Goal: Task Accomplishment & Management: Use online tool/utility

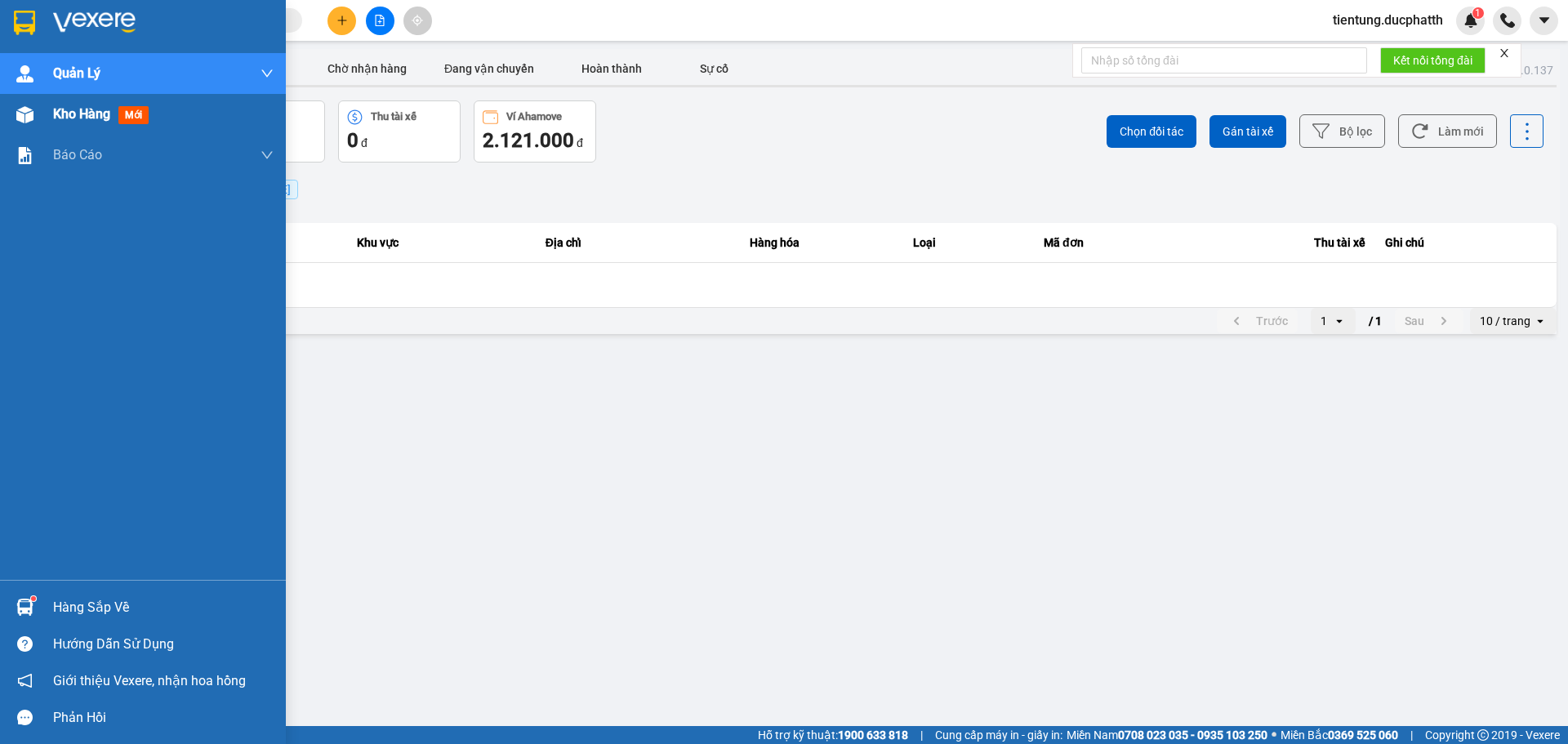
click at [75, 116] on span "Kho hàng" at bounding box center [81, 114] width 57 height 16
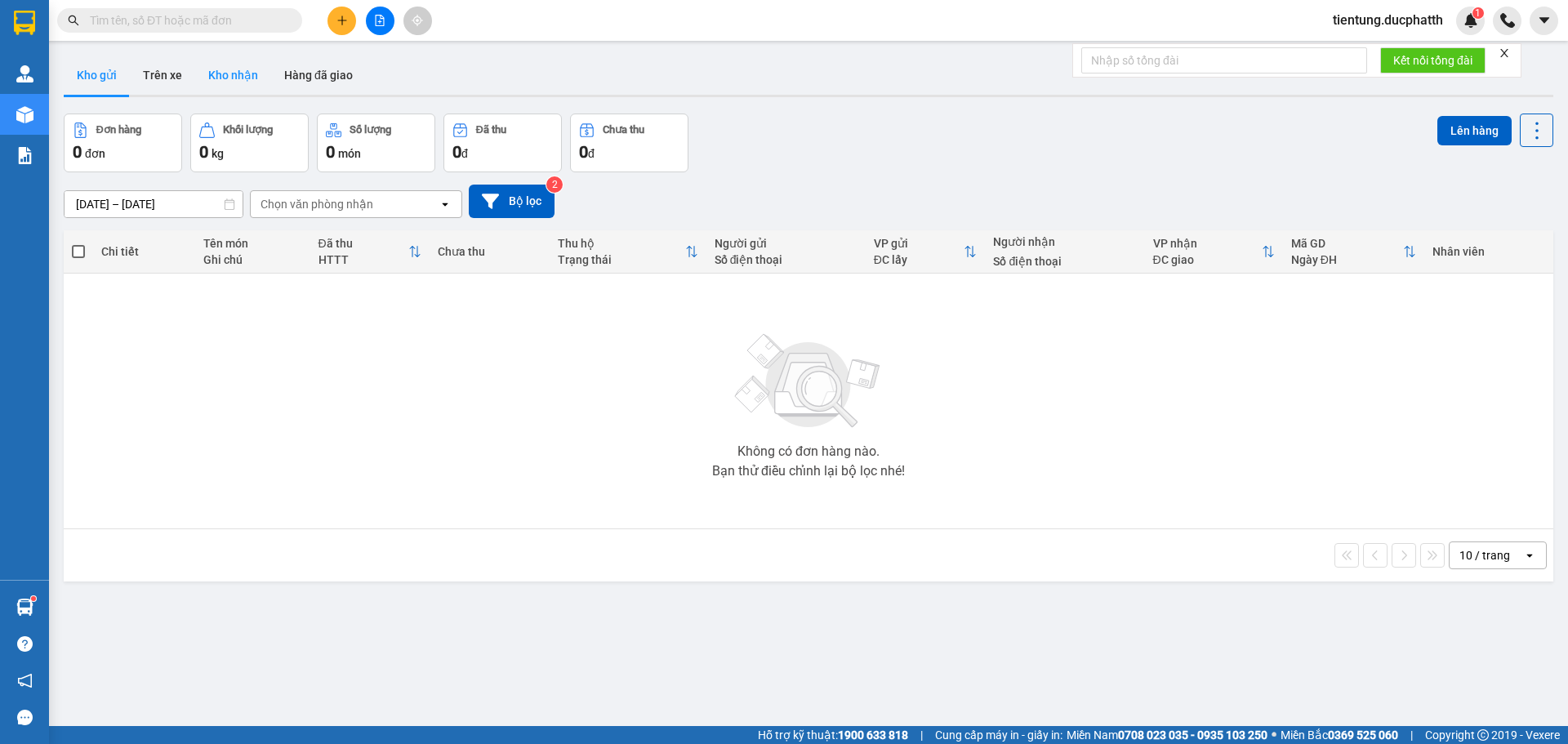
click at [226, 81] on button "Kho nhận" at bounding box center [233, 75] width 76 height 39
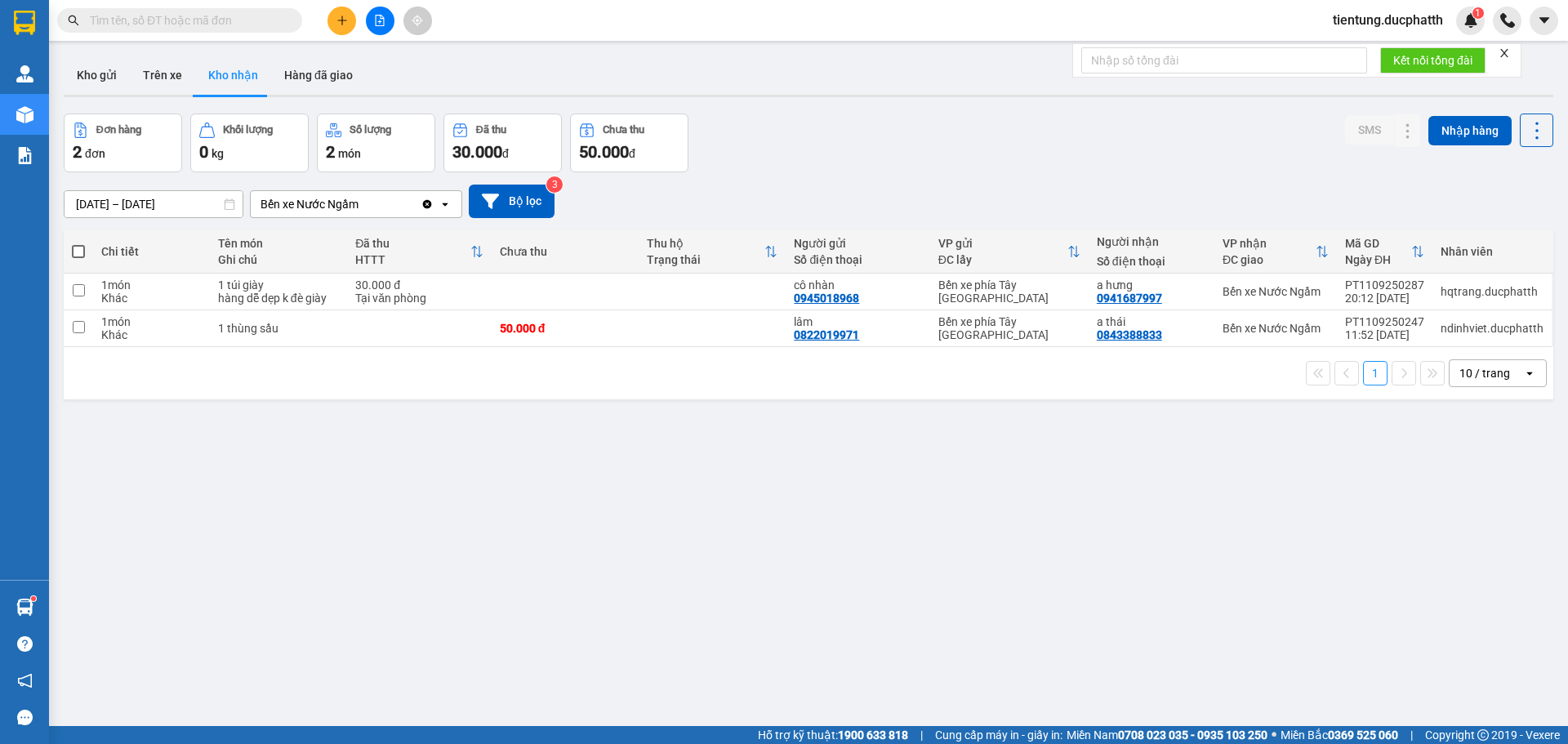
click at [197, 19] on input "text" at bounding box center [186, 21] width 193 height 18
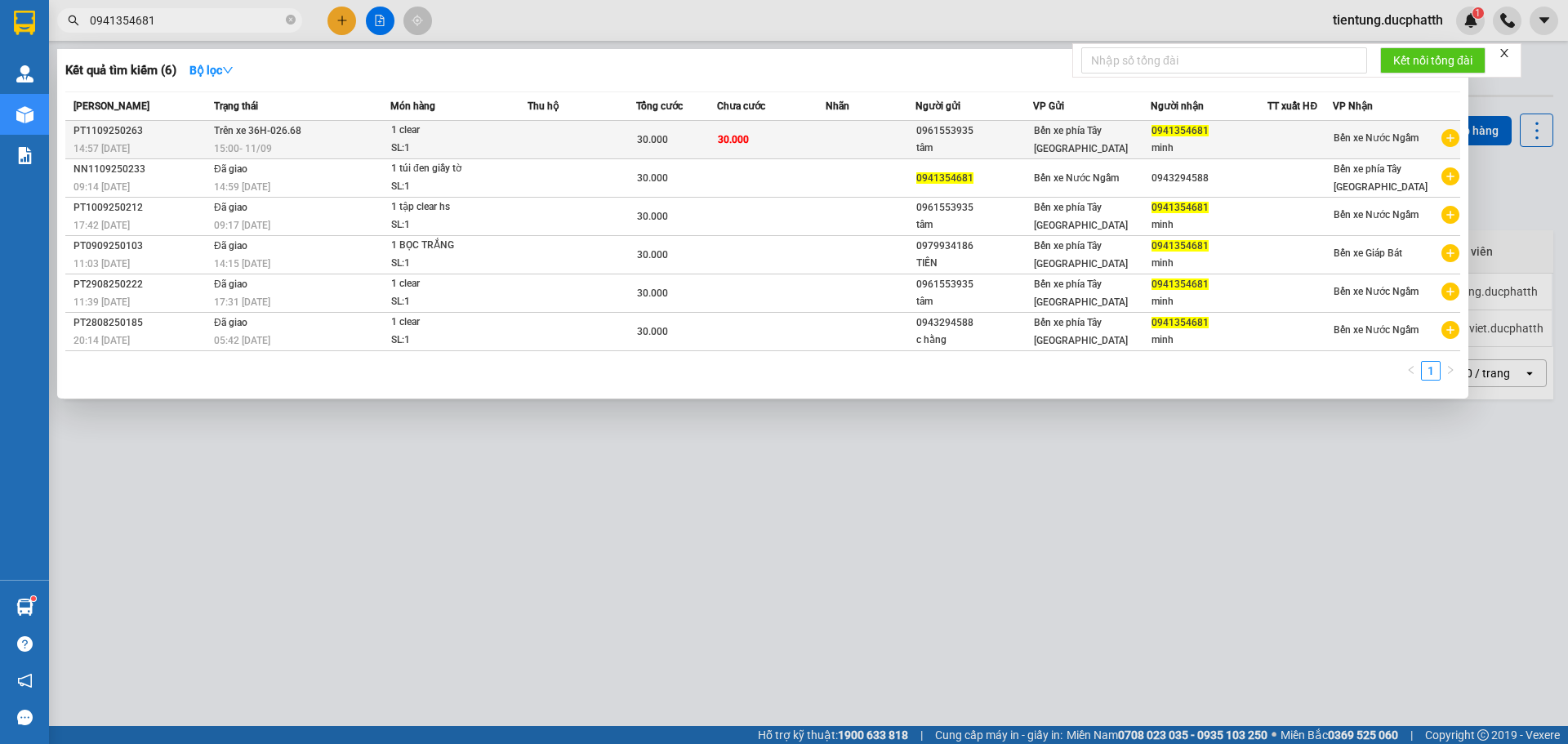
type input "0941354681"
click at [739, 140] on span "30.000" at bounding box center [734, 140] width 31 height 12
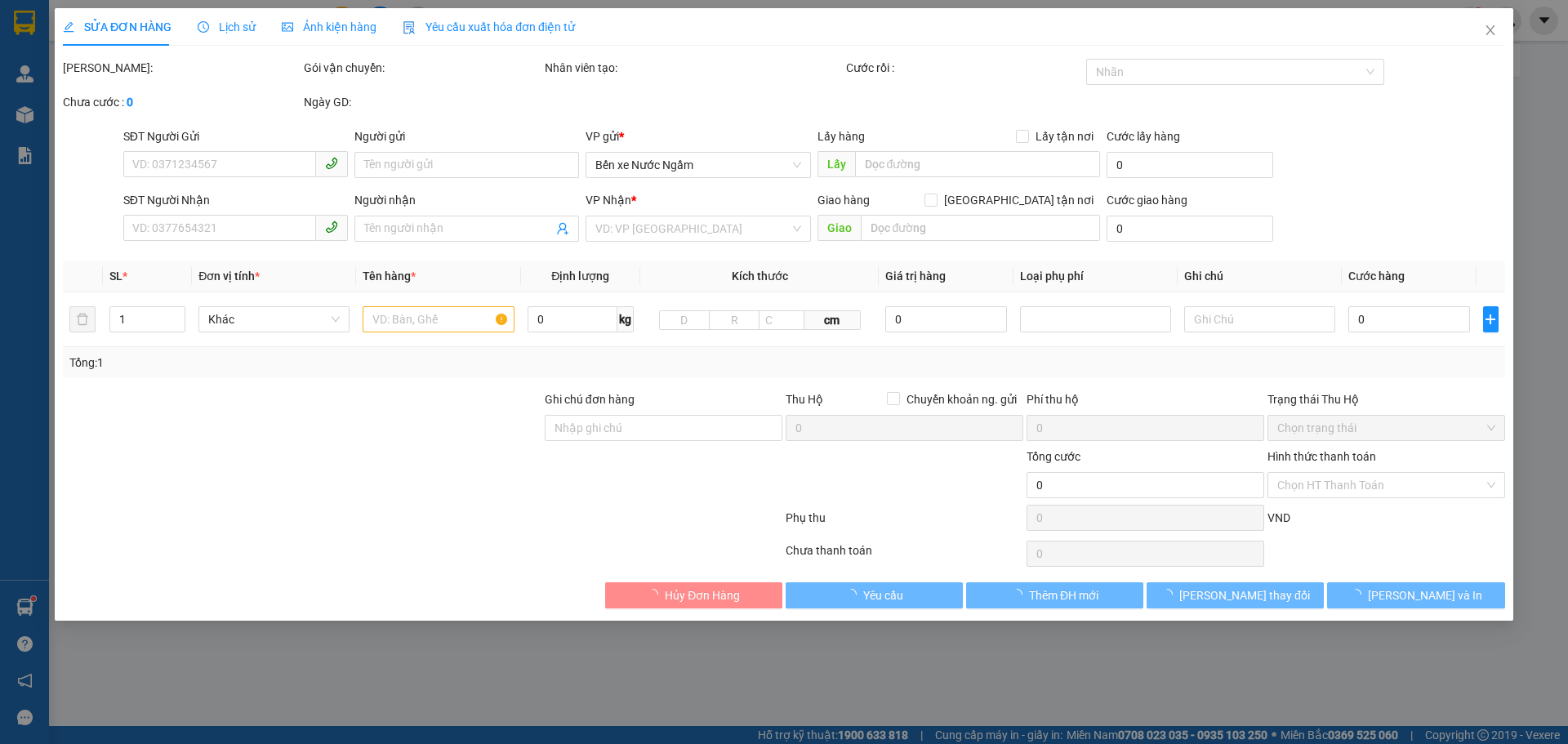
type input "0961553935"
type input "tâm"
type input "0941354681"
type input "minh"
type input "30.000"
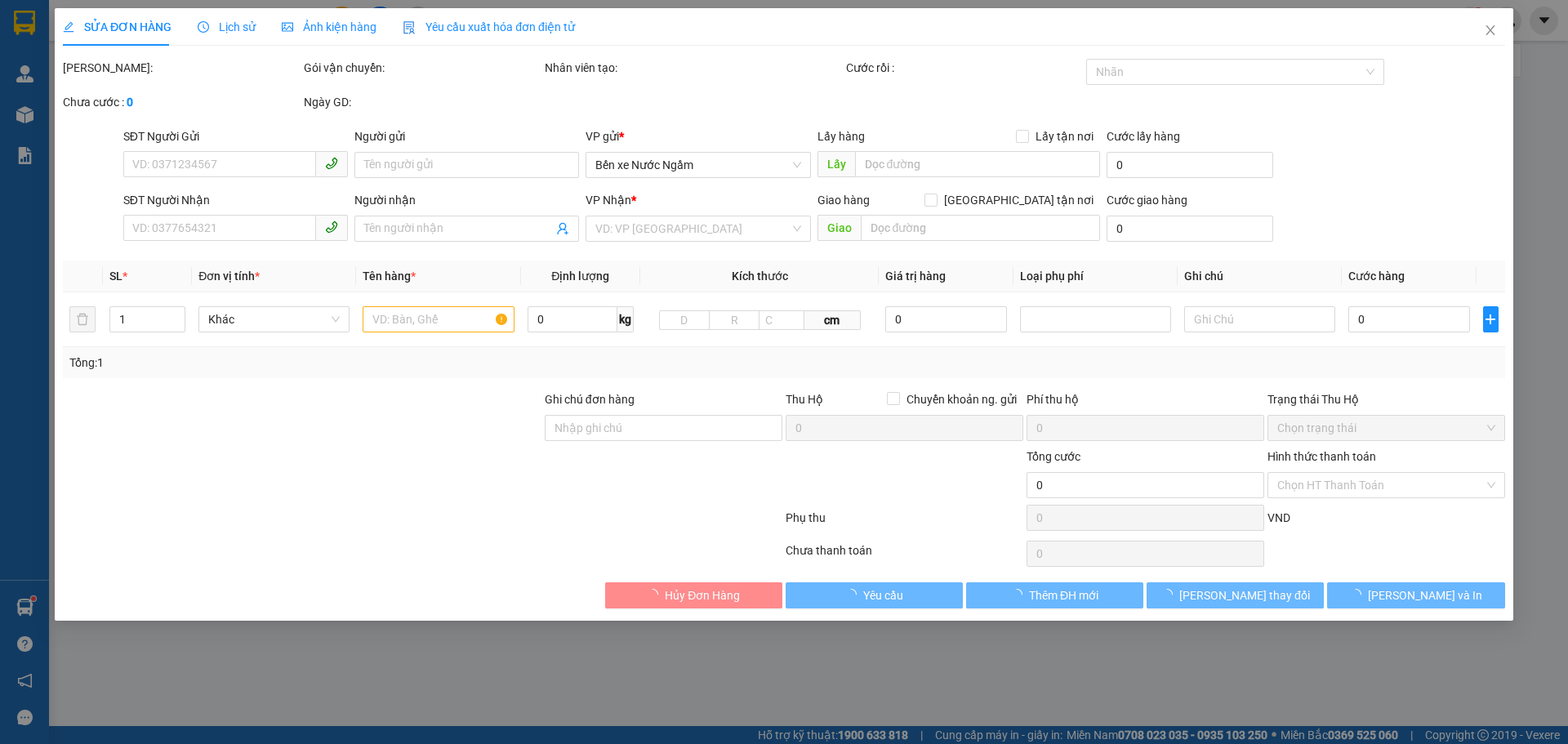
type input "30.000"
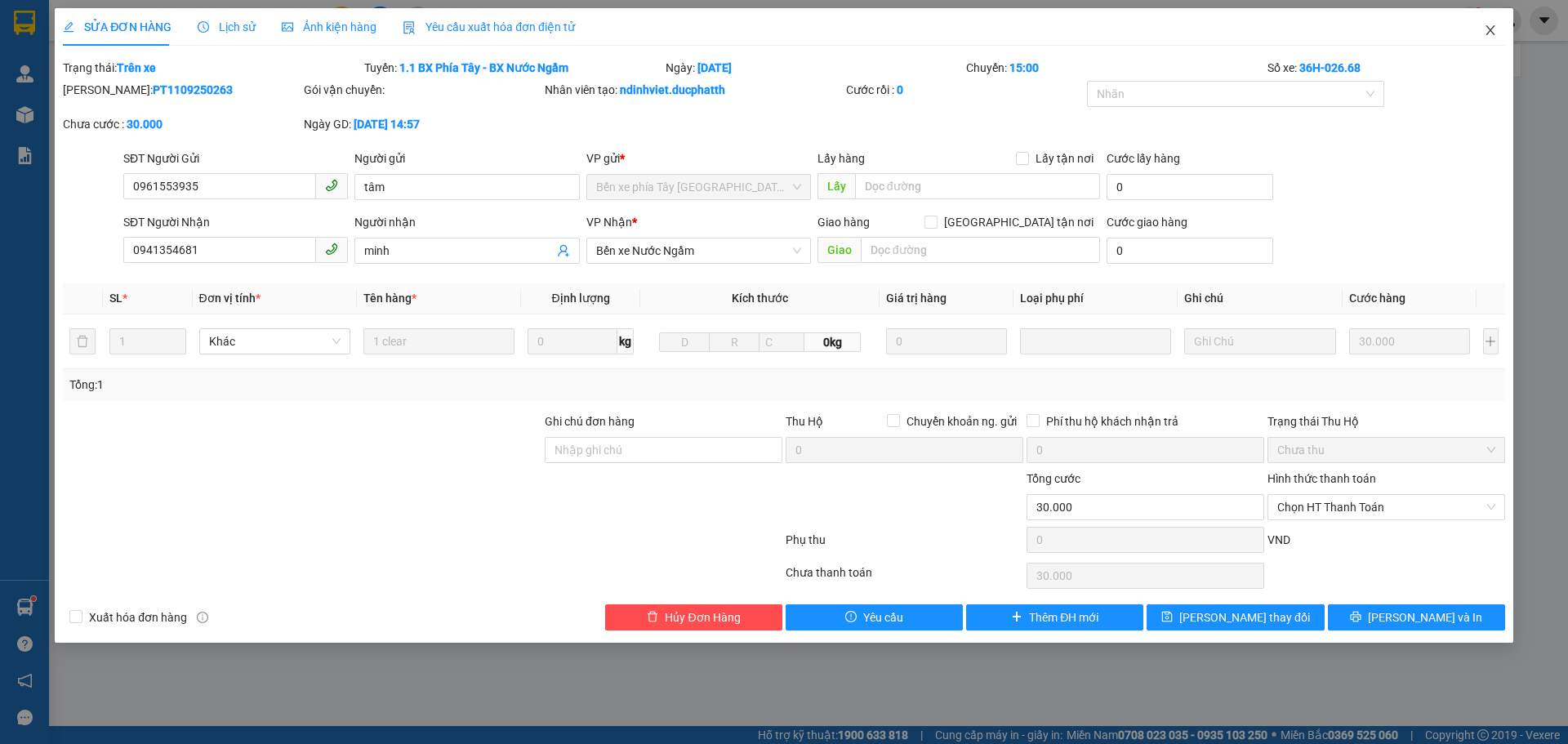
click at [1492, 36] on icon "close" at bounding box center [1490, 29] width 13 height 13
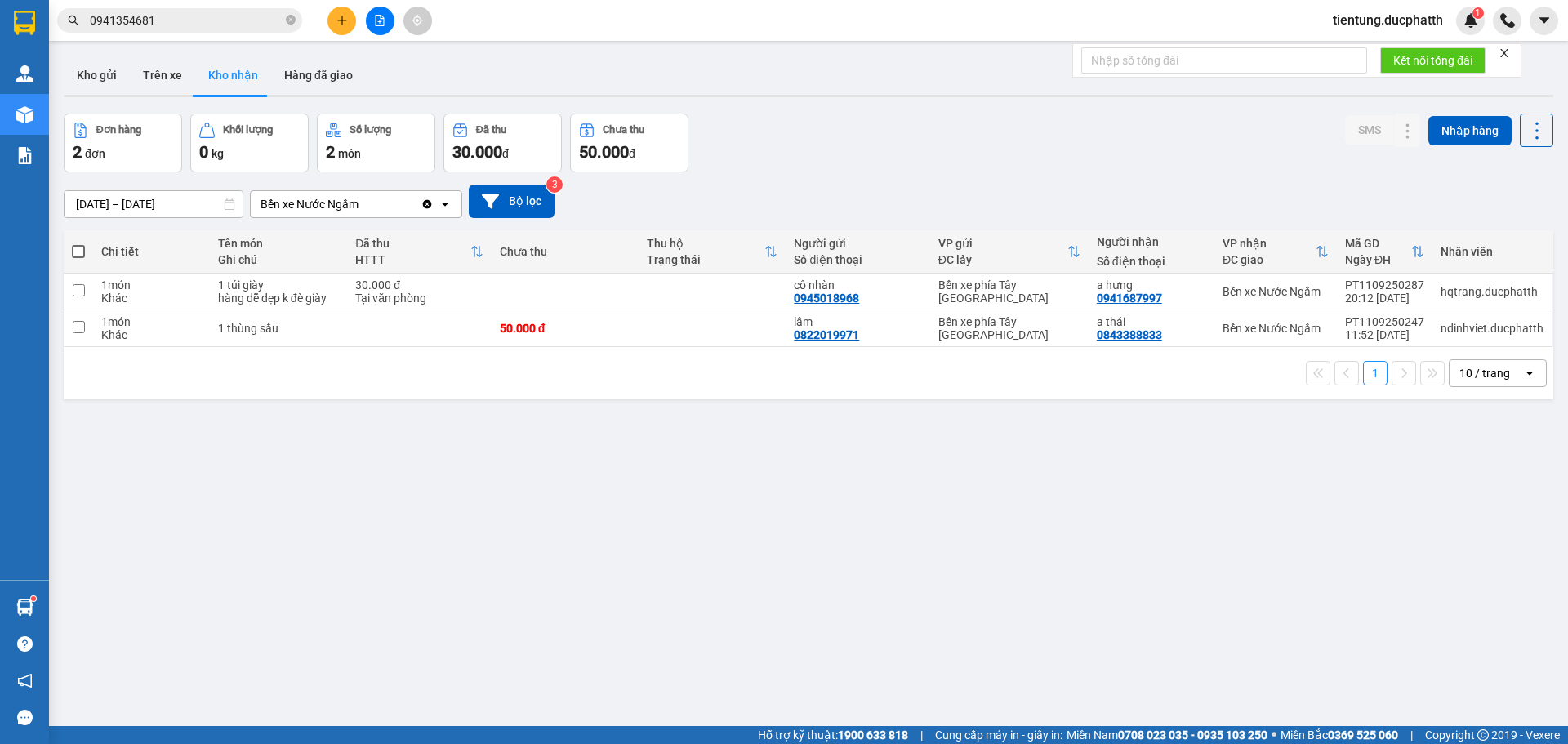
click at [217, 27] on input "0941354681" at bounding box center [186, 21] width 193 height 18
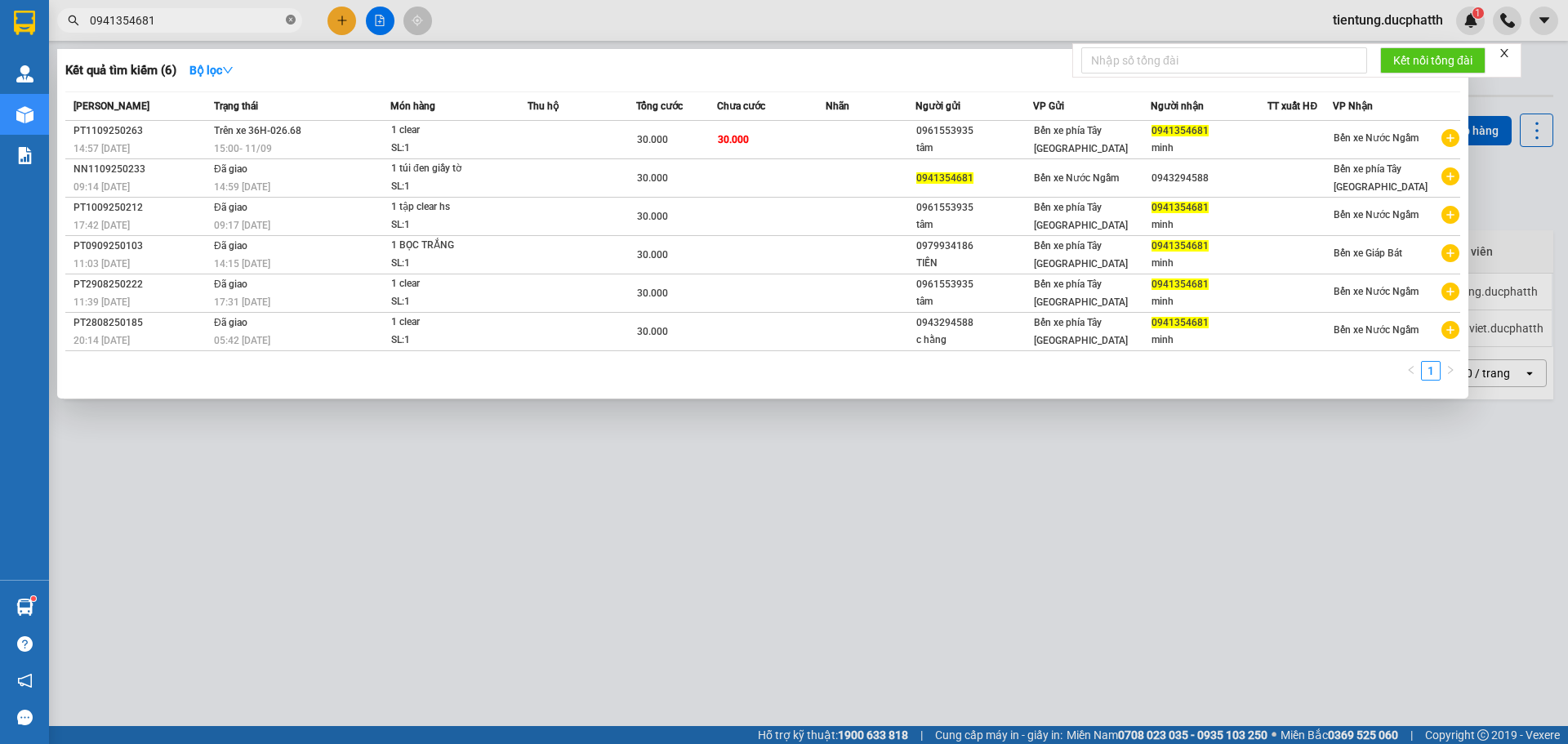
click at [290, 23] on icon "close-circle" at bounding box center [291, 20] width 10 height 10
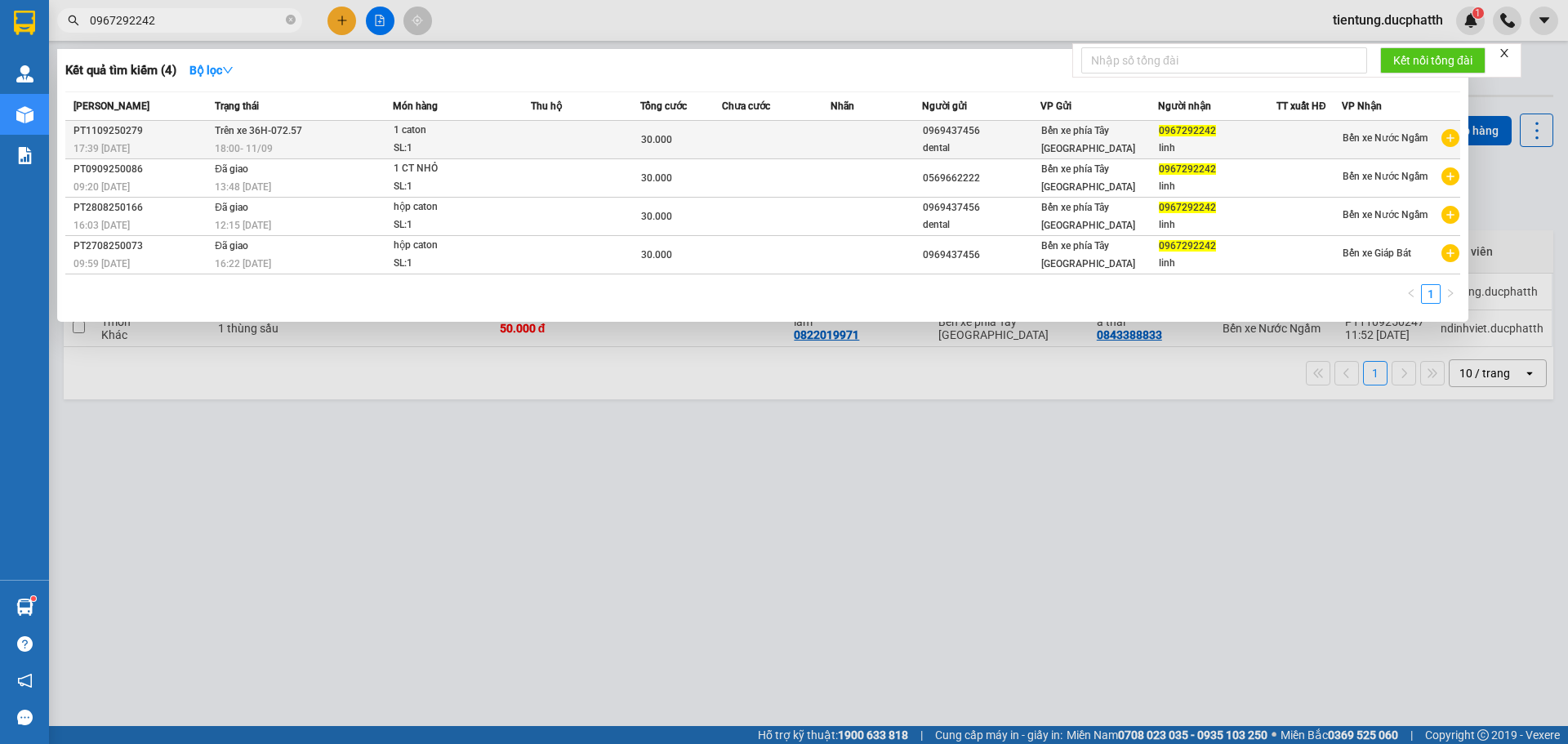
type input "0967292242"
click at [547, 146] on td at bounding box center [586, 139] width 110 height 38
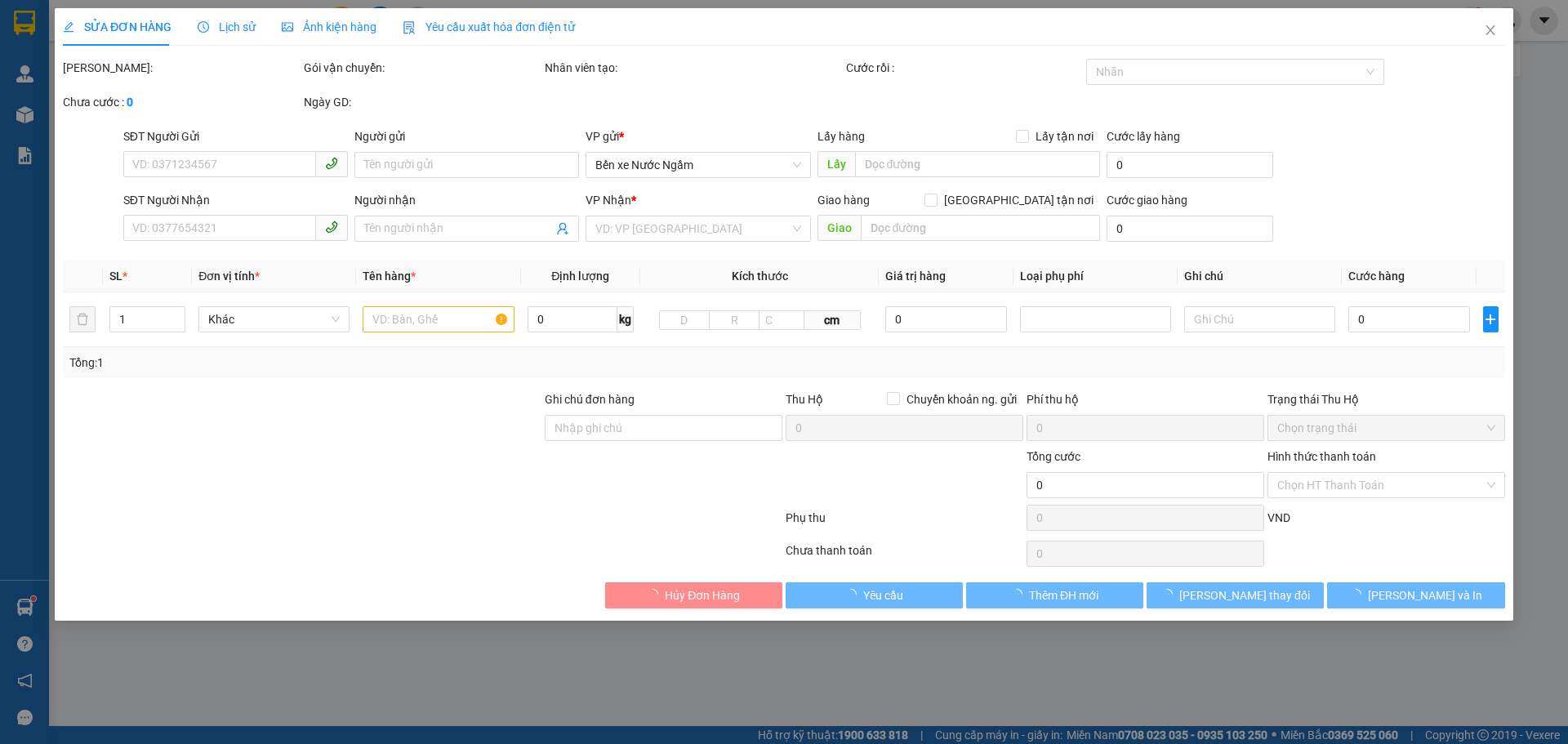
type input "0969437456"
type input "dental"
type input "0967292242"
type input "linh"
type input "GỬI TT ck [DATE] 17h37 vu [PERSON_NAME]"
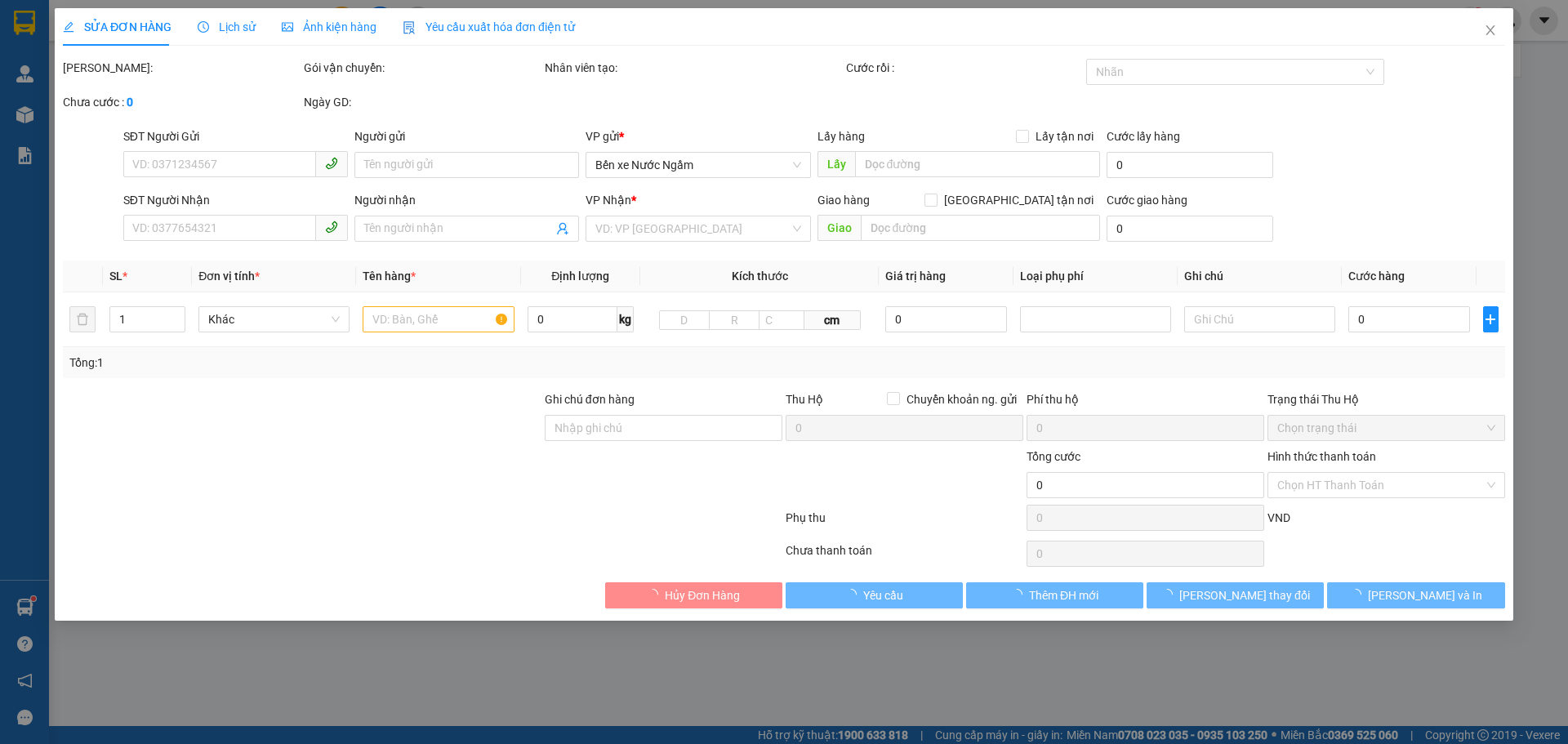
type input "30.000"
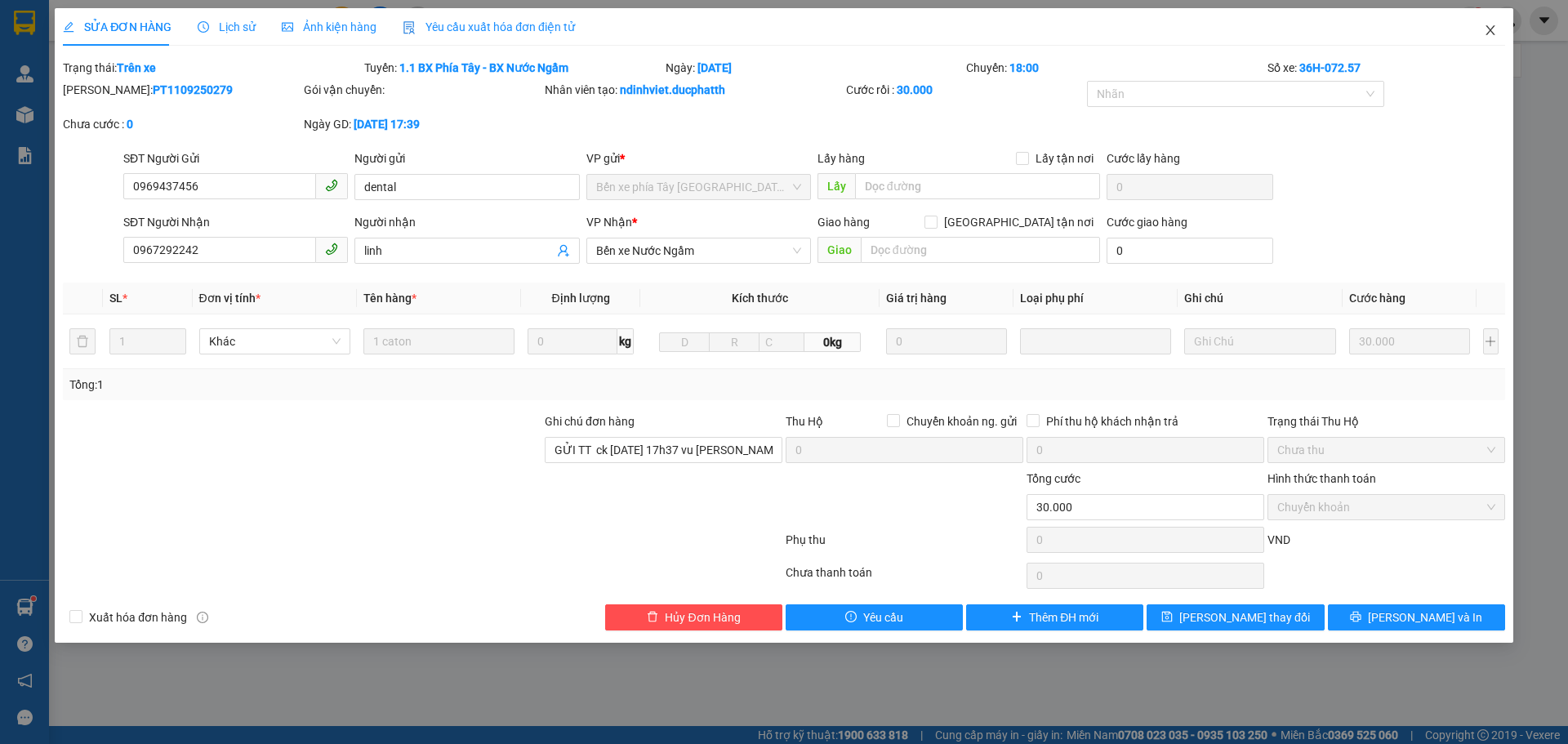
click at [1487, 22] on span "Close" at bounding box center [1490, 30] width 46 height 46
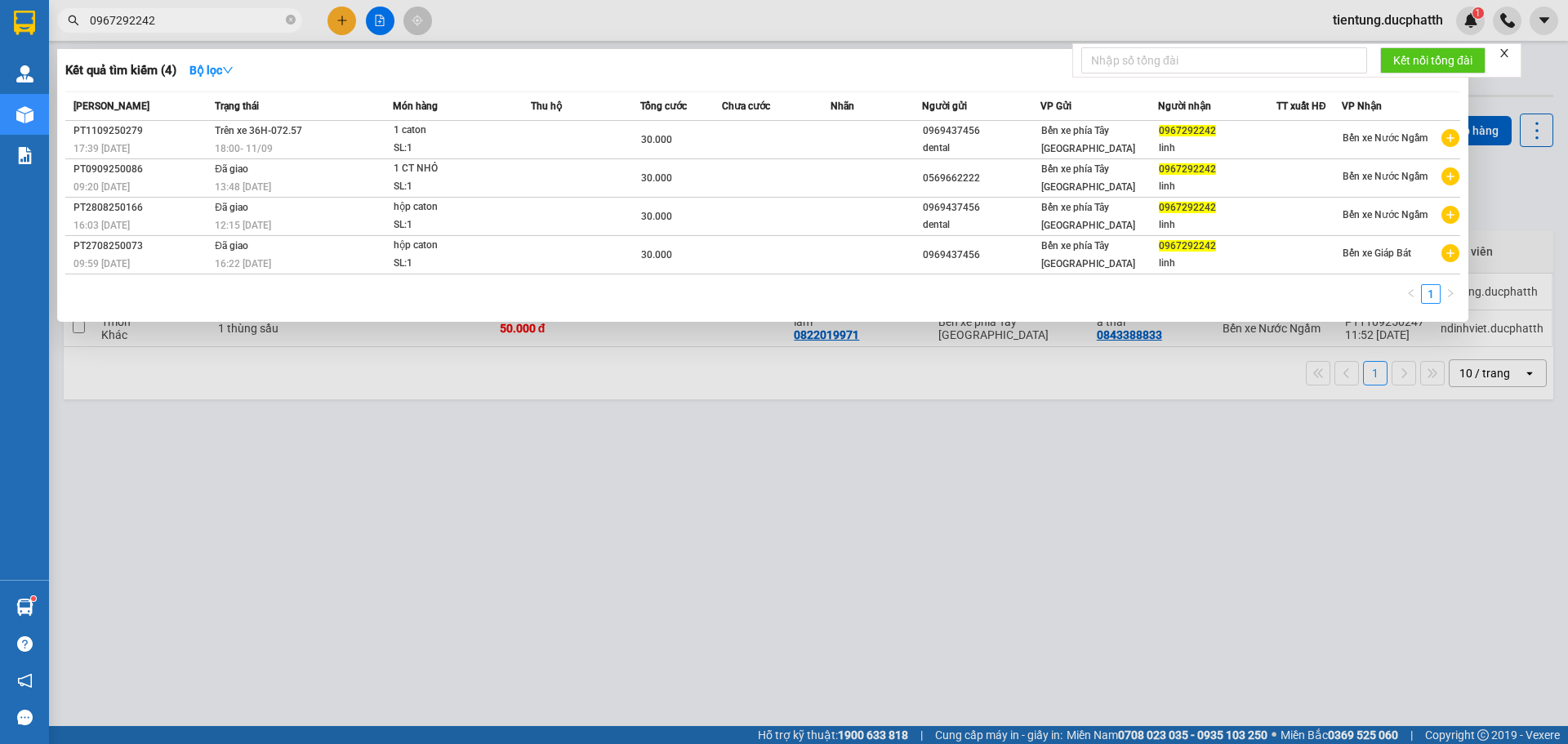
click at [196, 16] on input "0967292242" at bounding box center [186, 21] width 193 height 18
click at [336, 425] on div at bounding box center [784, 372] width 1568 height 744
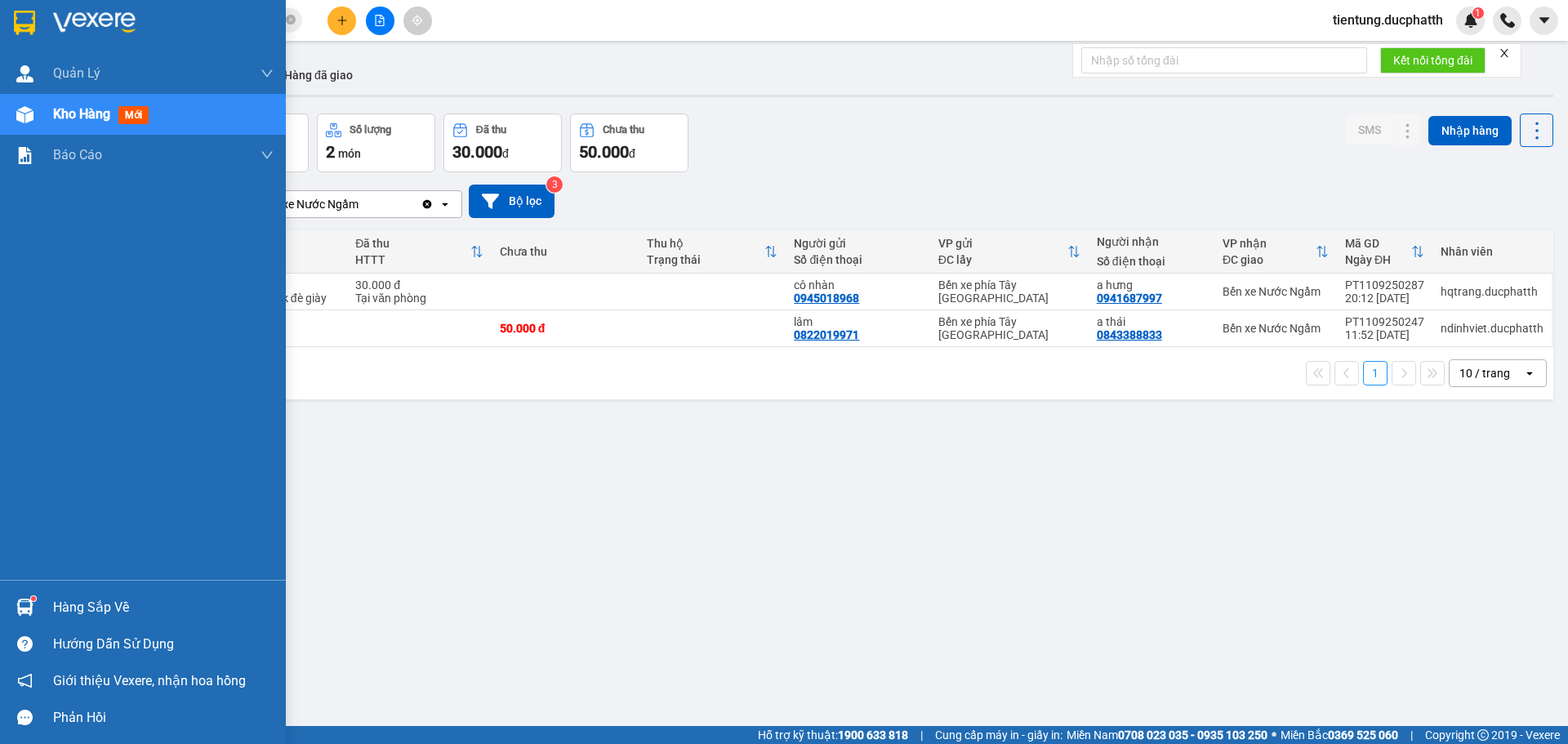
click at [90, 615] on div "Hàng sắp về" at bounding box center [163, 607] width 220 height 24
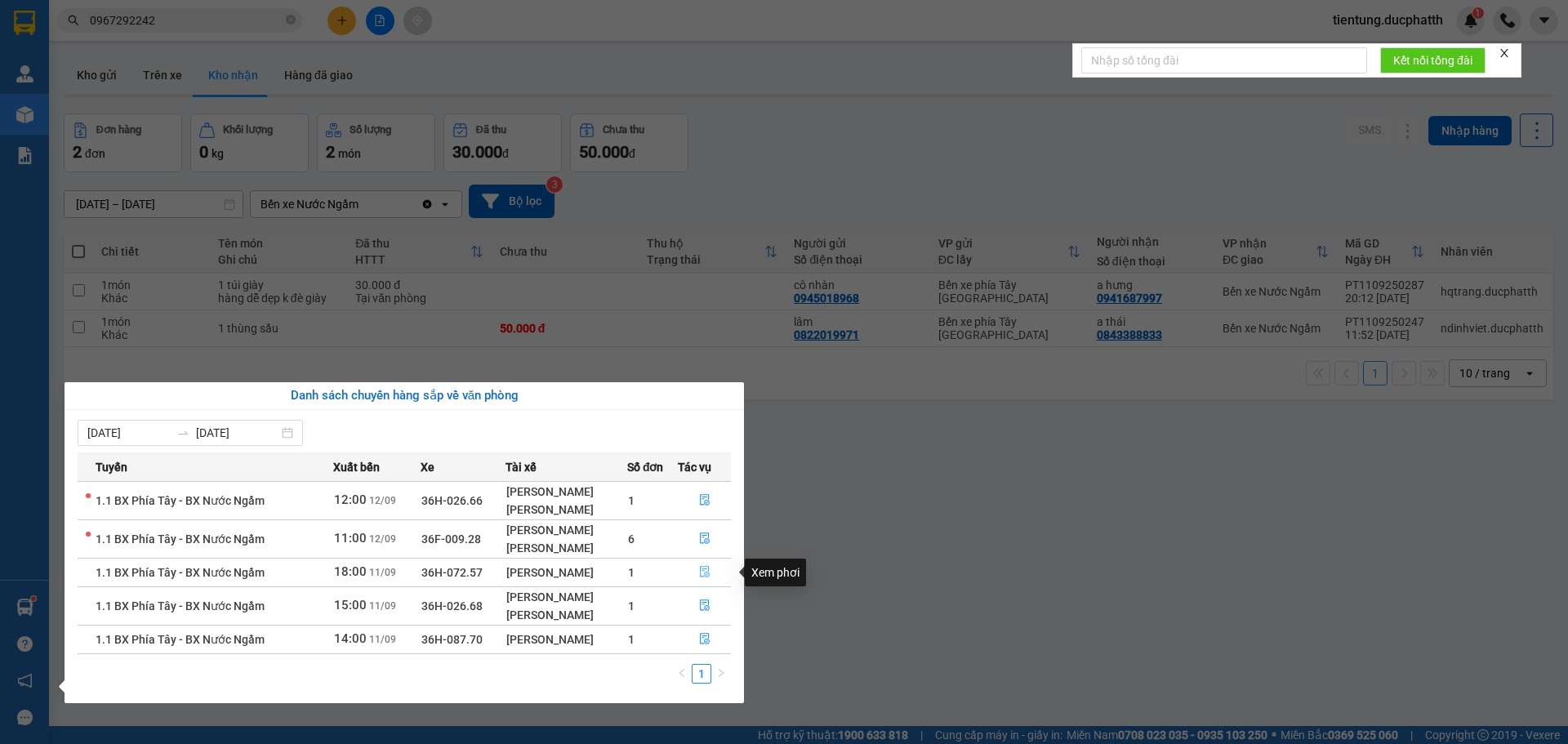
click at [705, 573] on icon "file-done" at bounding box center [705, 572] width 12 height 12
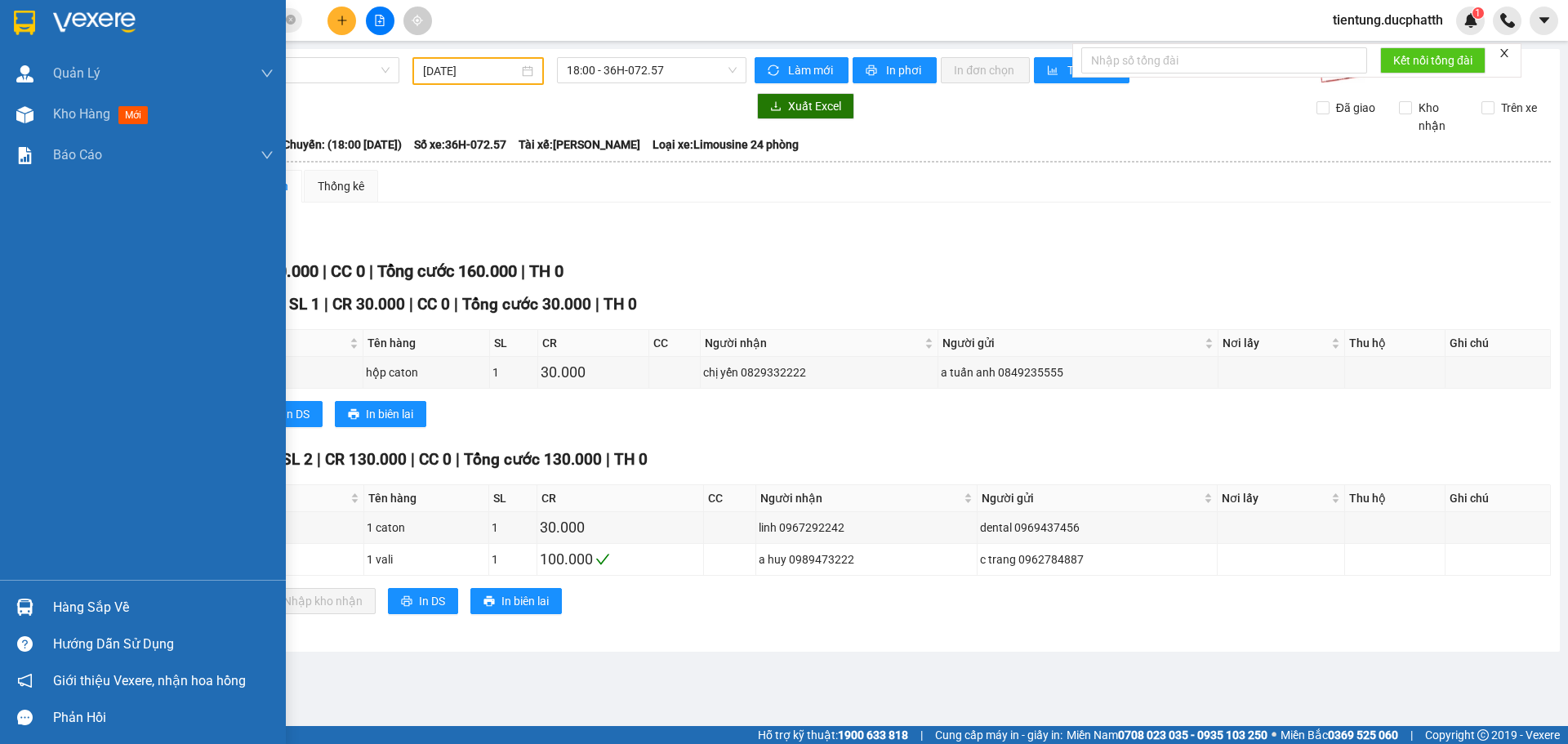
click at [78, 605] on div "Hàng sắp về" at bounding box center [163, 607] width 220 height 24
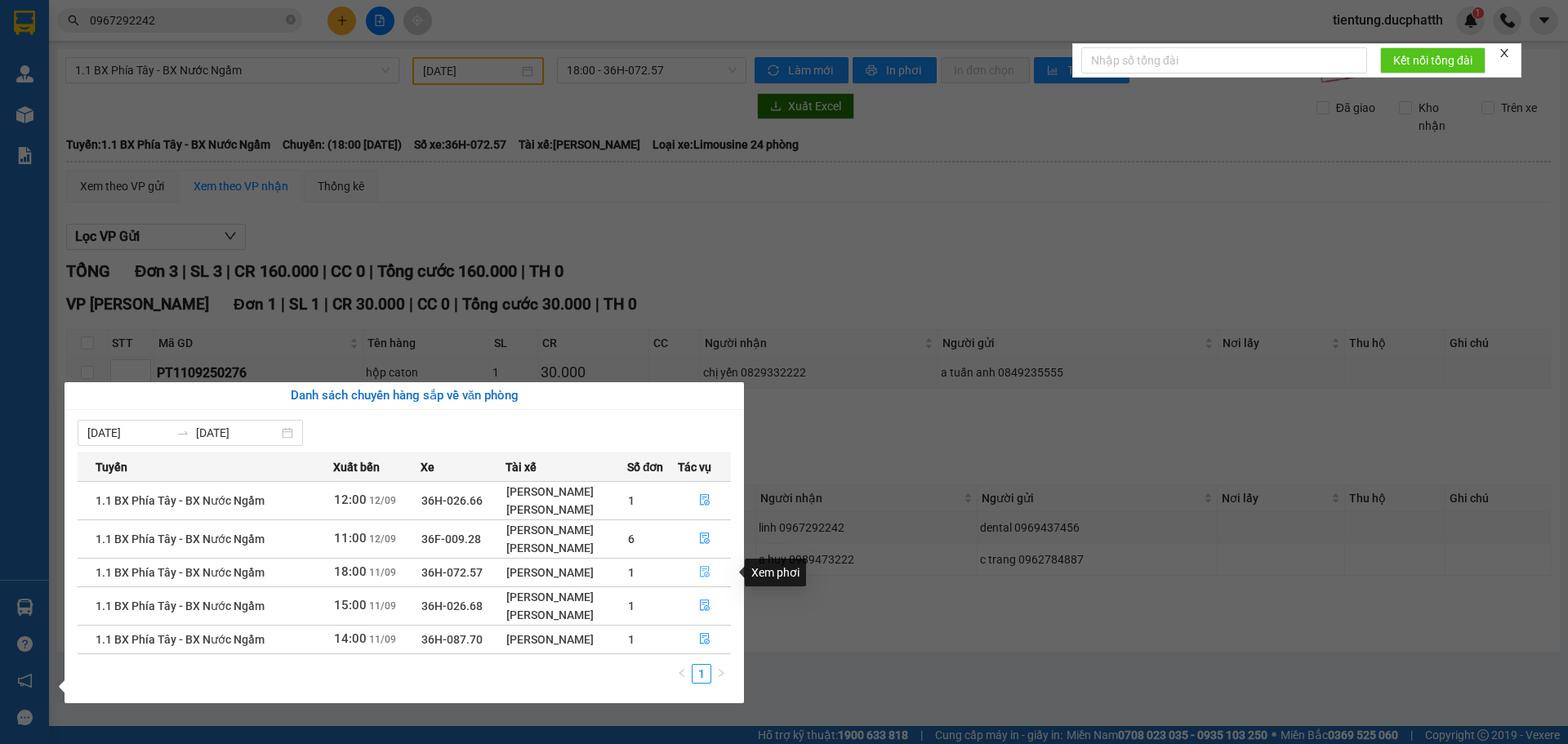
click at [711, 571] on button "button" at bounding box center [704, 572] width 52 height 26
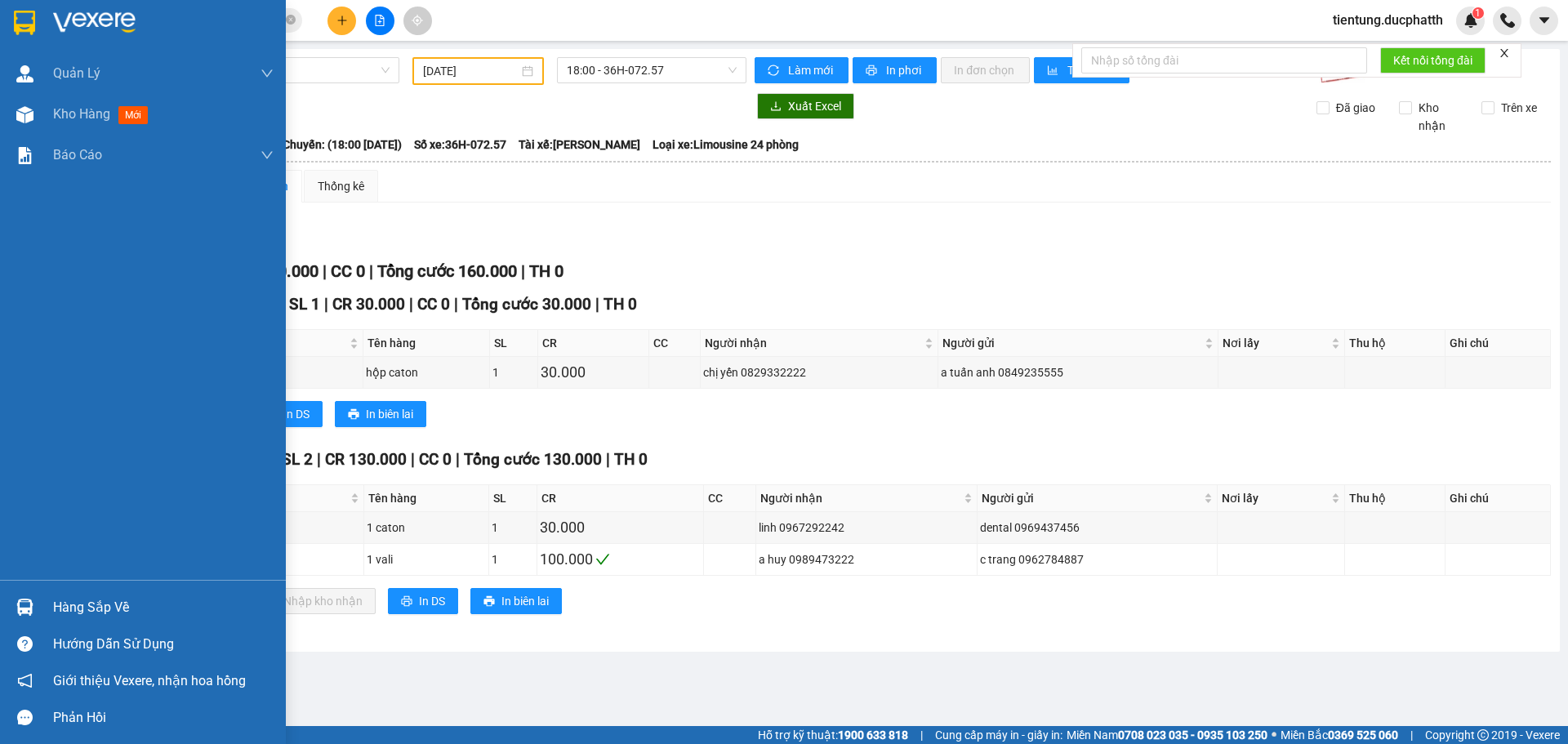
click at [101, 609] on div "Hàng sắp về" at bounding box center [163, 607] width 220 height 24
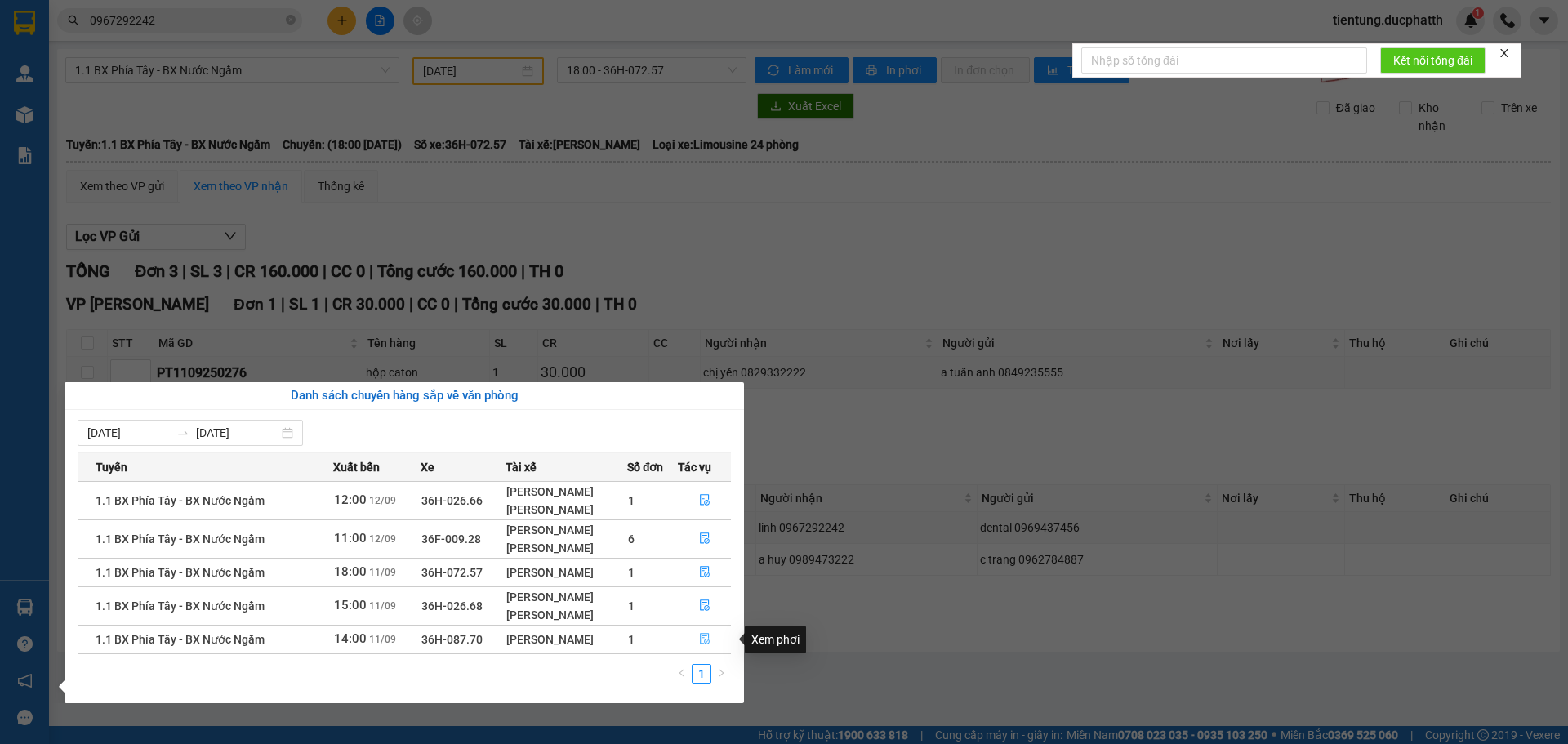
click at [700, 631] on button "button" at bounding box center [704, 639] width 52 height 26
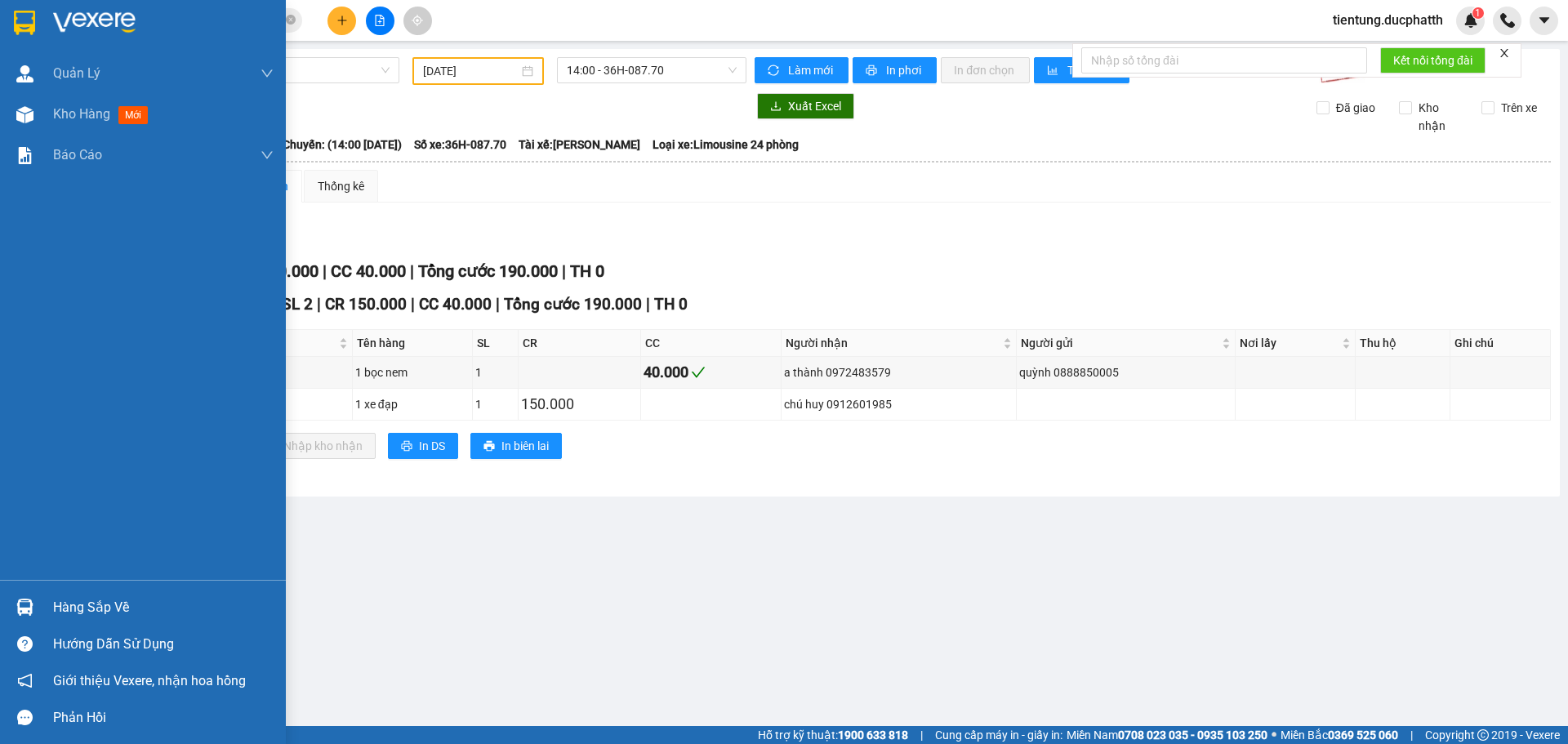
click at [62, 603] on div "Hàng sắp về" at bounding box center [163, 607] width 220 height 24
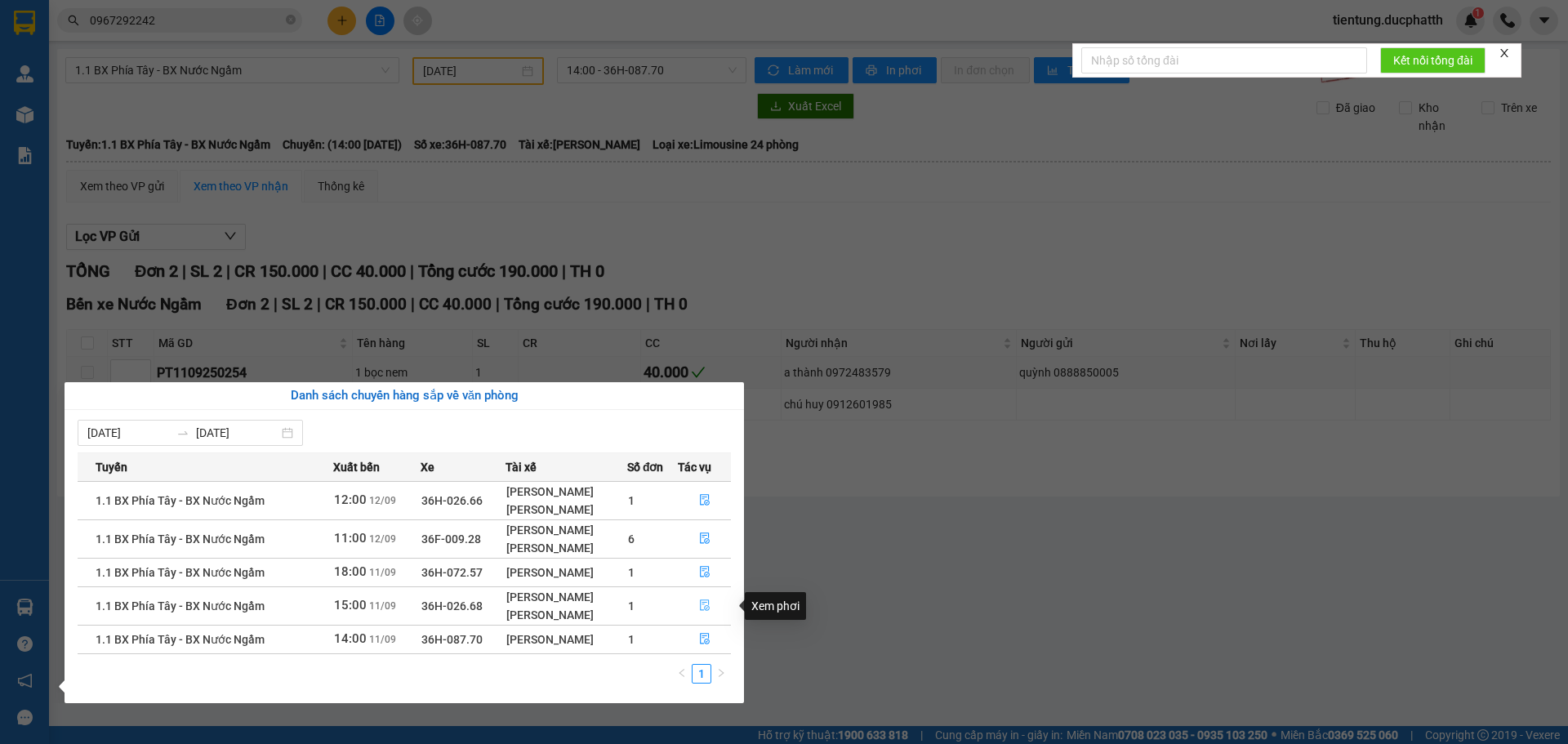
click at [718, 607] on button "button" at bounding box center [704, 605] width 52 height 26
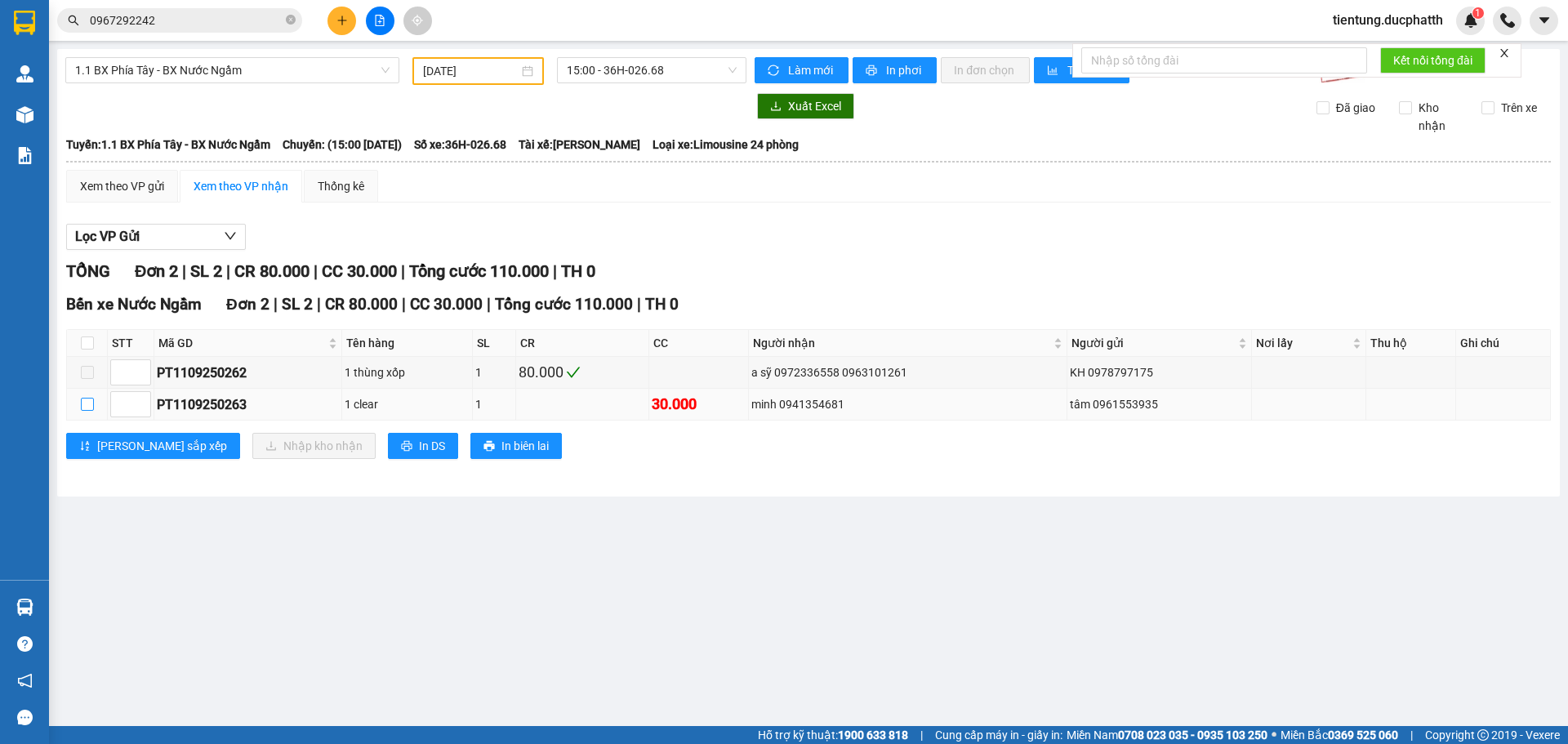
click at [81, 407] on input "checkbox" at bounding box center [87, 403] width 13 height 13
checkbox input "true"
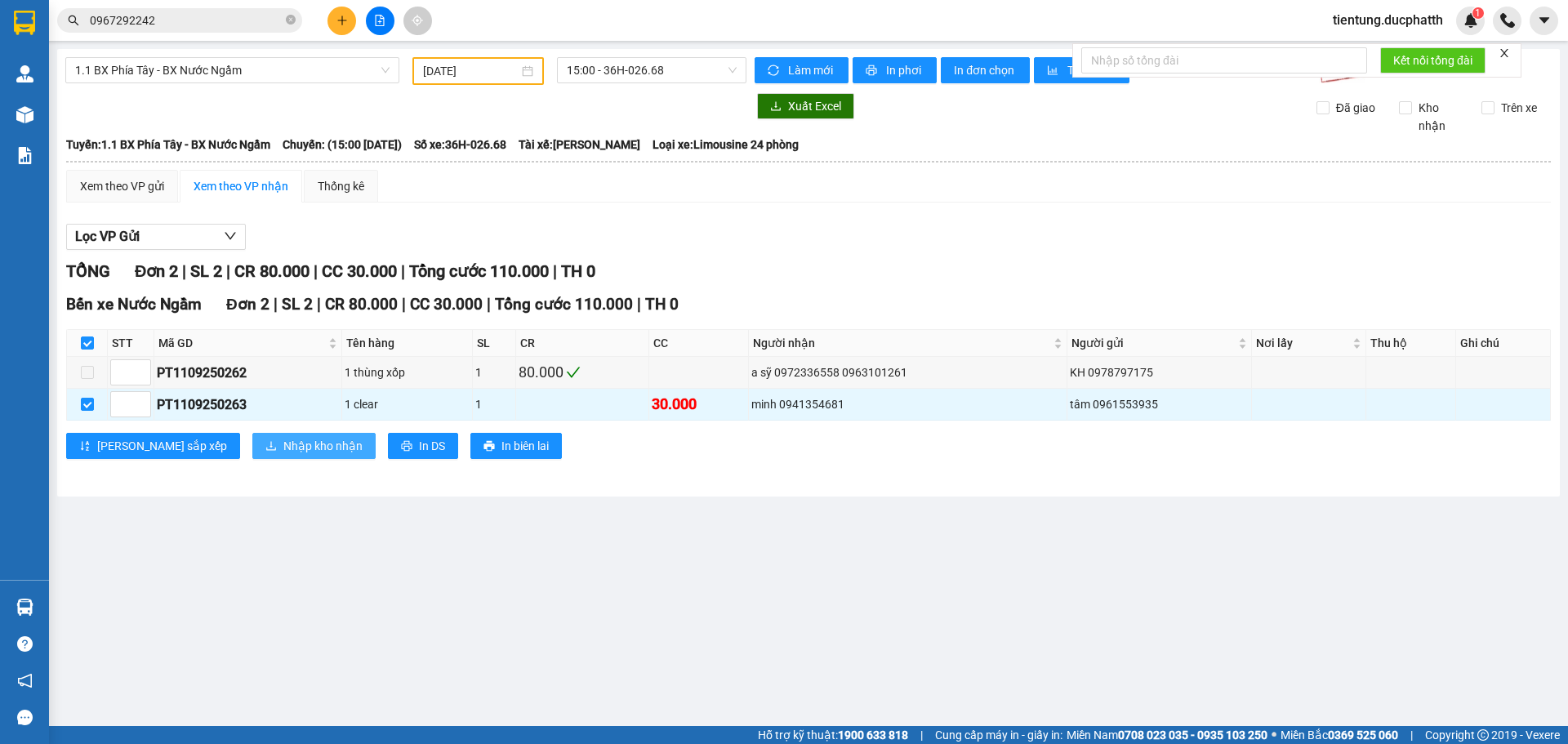
click at [283, 445] on span "Nhập kho nhận" at bounding box center [322, 445] width 79 height 18
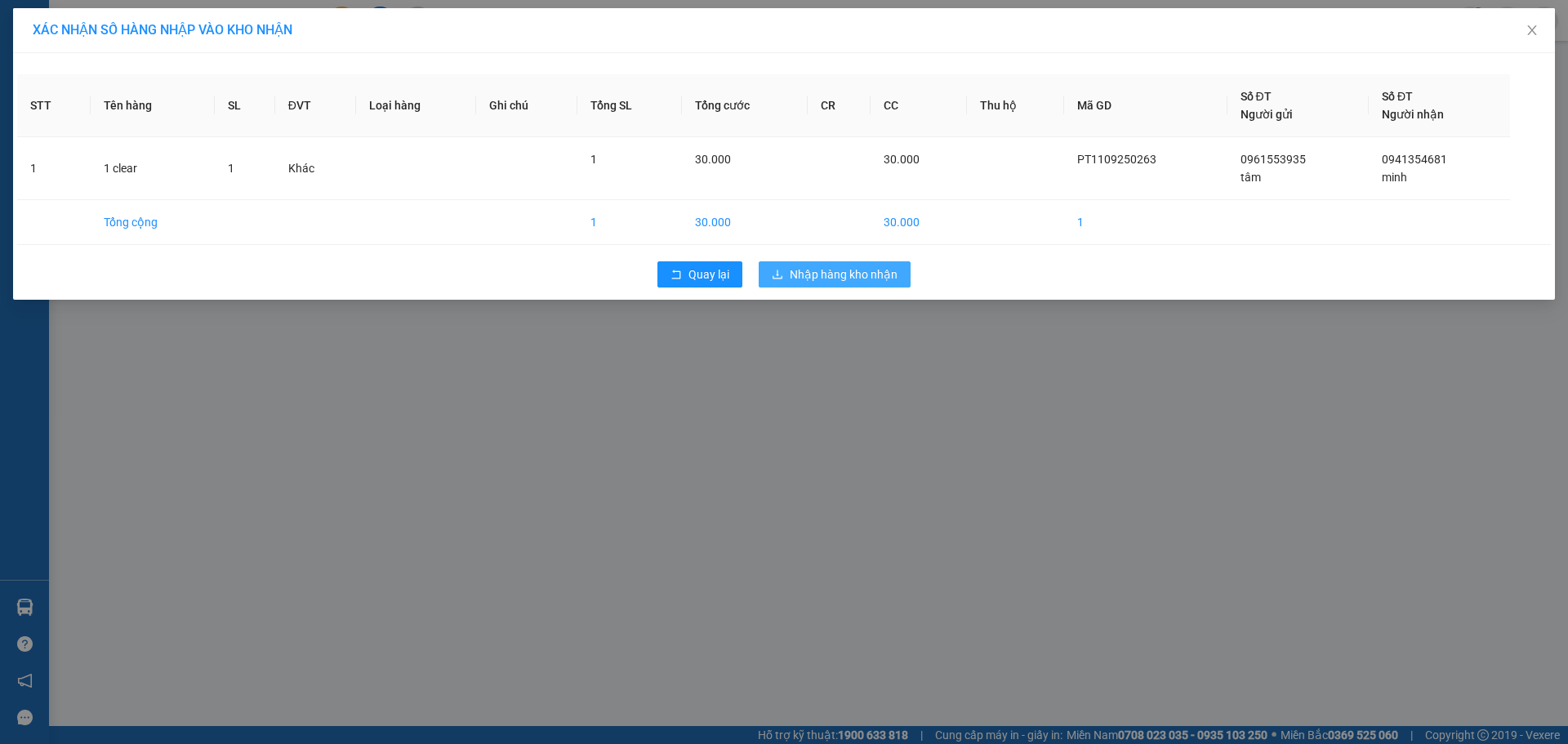
click at [861, 278] on span "Nhập hàng kho nhận" at bounding box center [843, 274] width 108 height 18
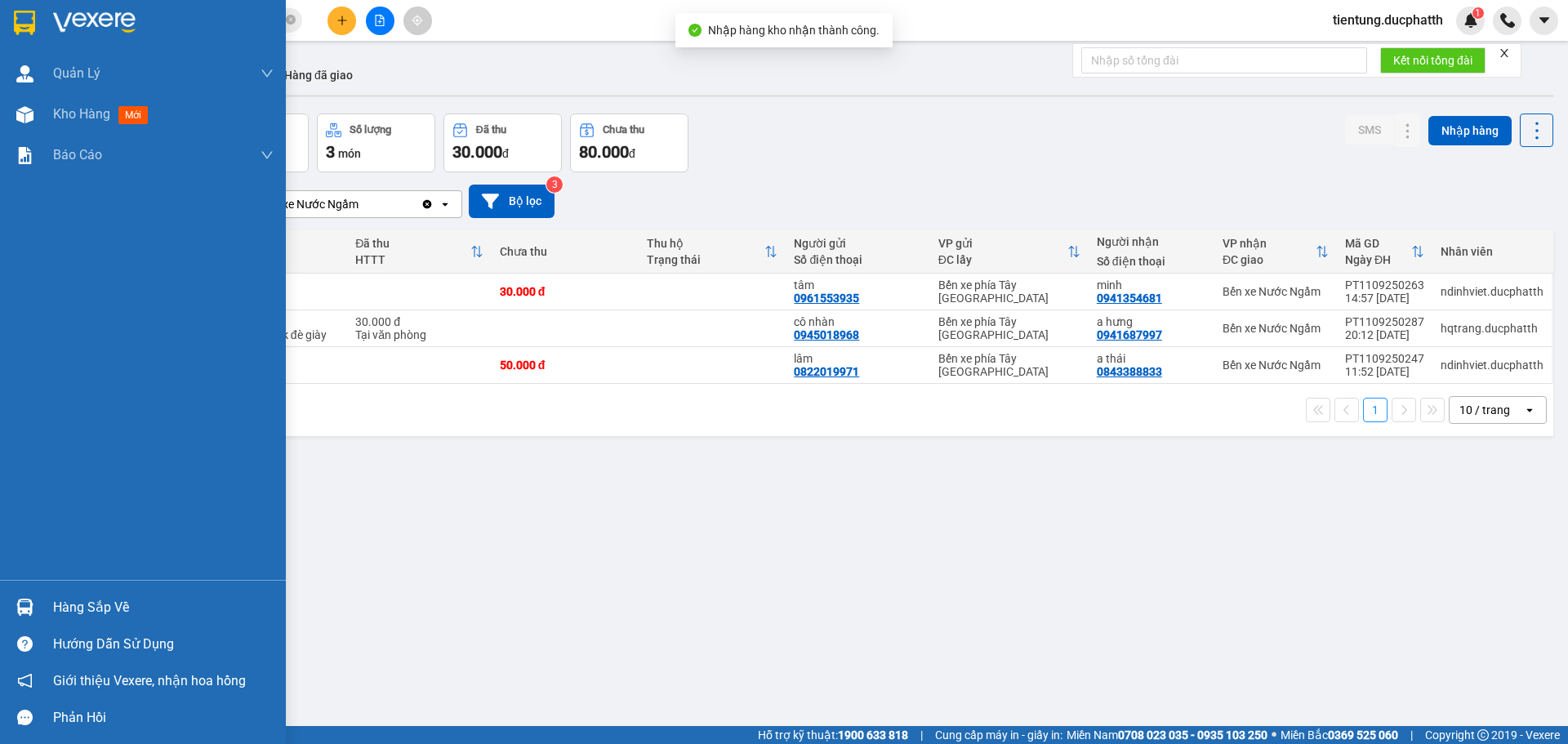
click at [81, 596] on div "Hàng sắp về" at bounding box center [163, 607] width 220 height 24
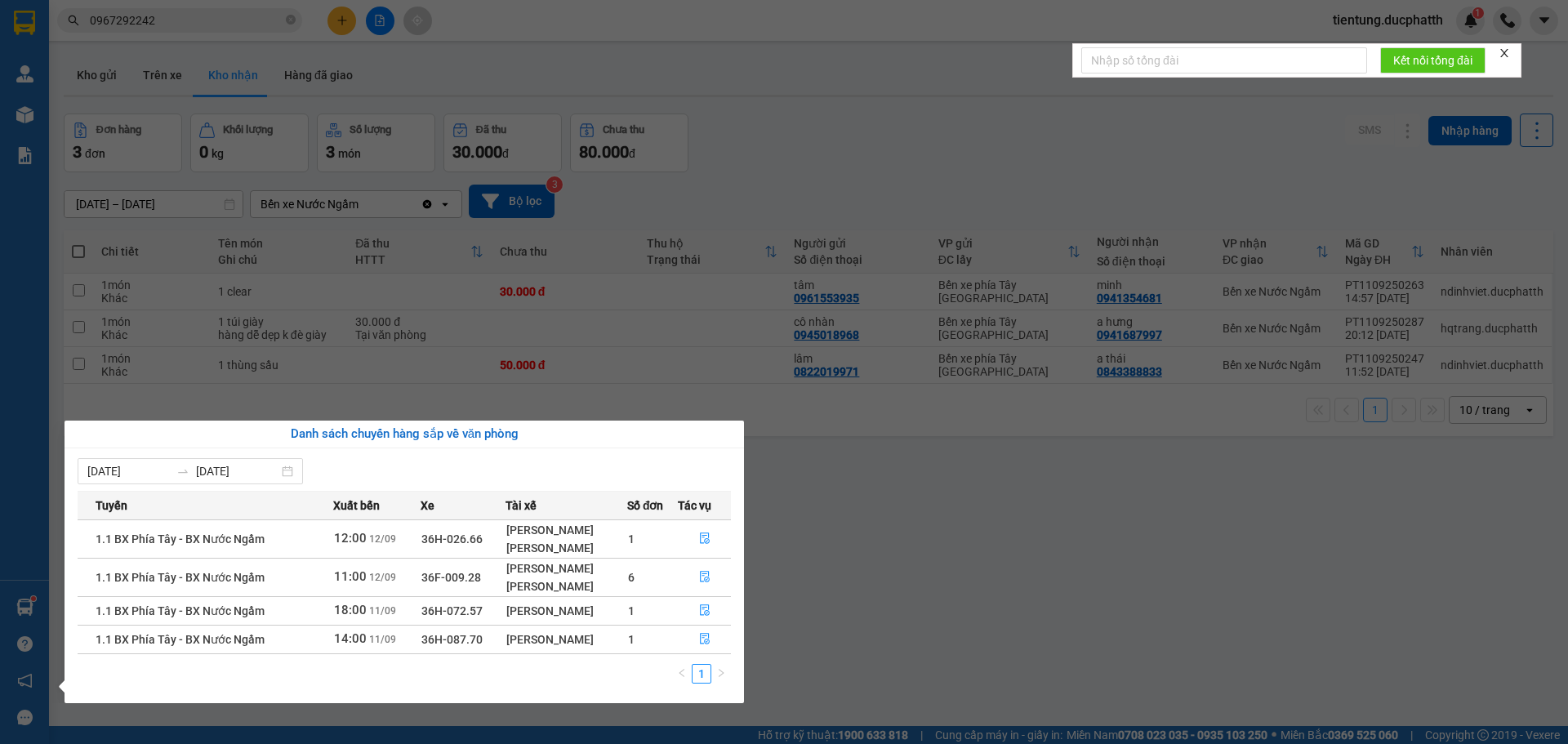
click at [304, 538] on td "1.1 BX Phía Tây - BX Nước Ngầm" at bounding box center [205, 537] width 256 height 38
click at [701, 585] on button "button" at bounding box center [704, 577] width 52 height 26
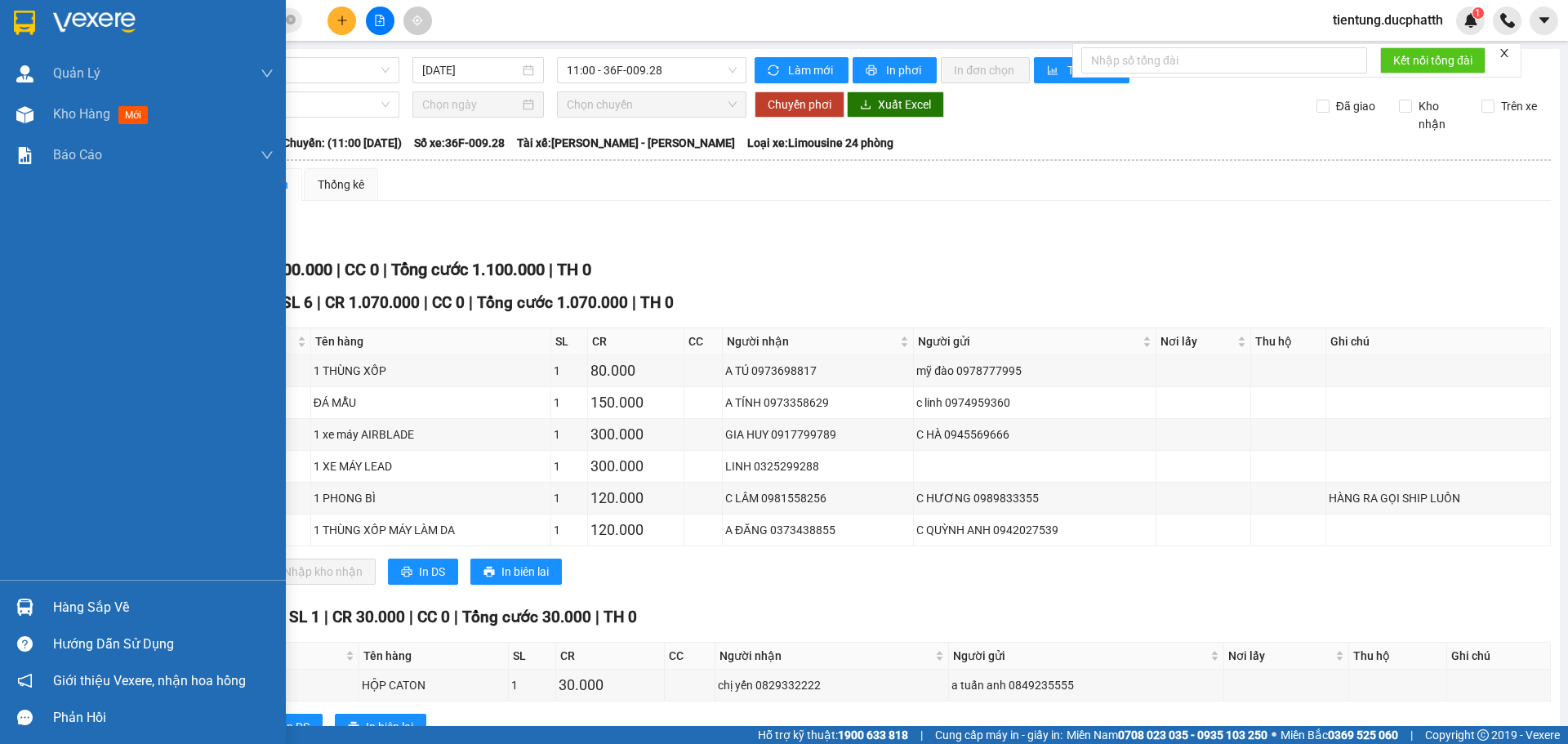
click at [94, 607] on div "Hàng sắp về" at bounding box center [163, 607] width 220 height 24
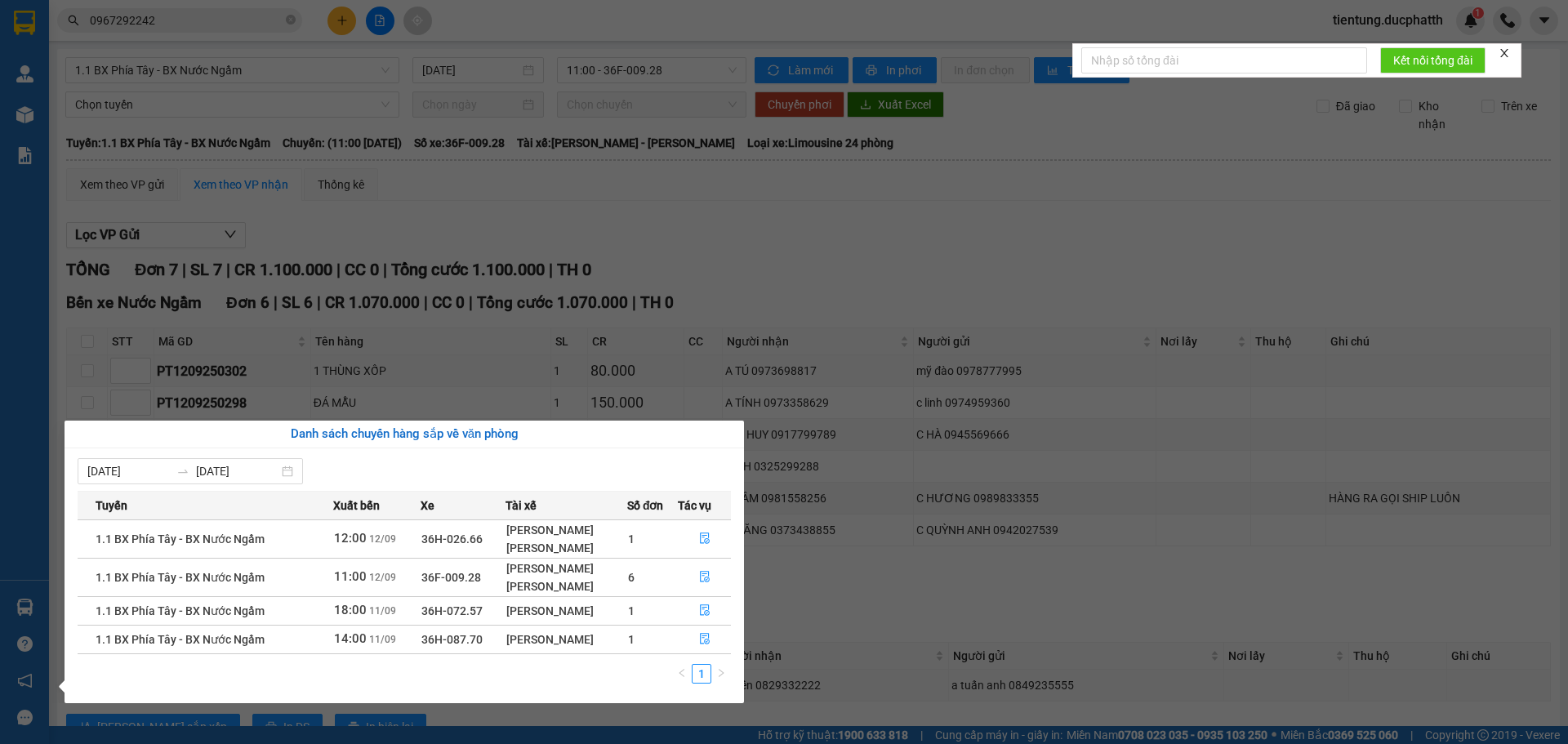
click at [1000, 582] on section "Kết quả tìm kiếm ( 4 ) Bộ lọc Mã ĐH Trạng thái Món hàng Thu hộ Tổng cước Chưa c…" at bounding box center [784, 372] width 1568 height 744
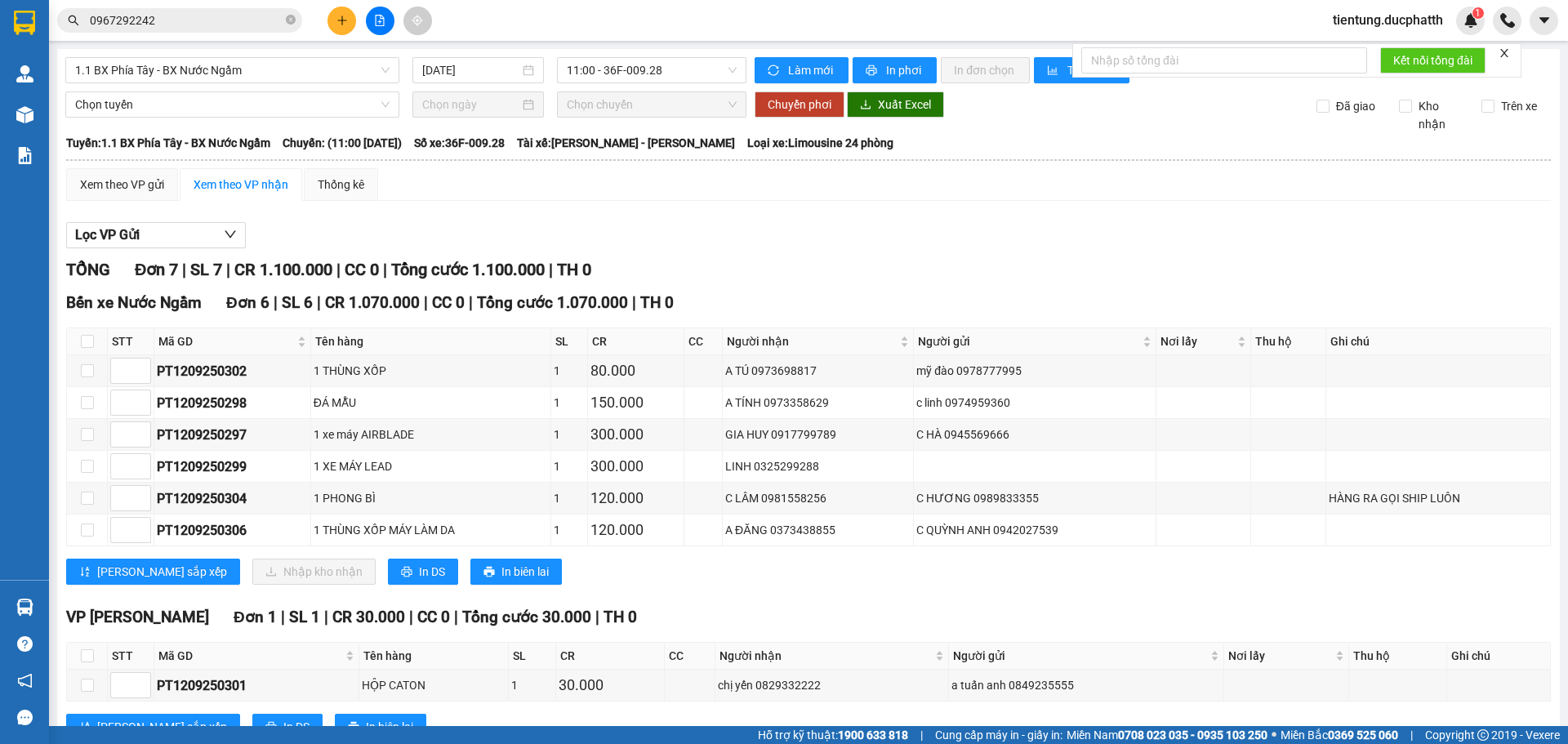
scroll to position [60, 0]
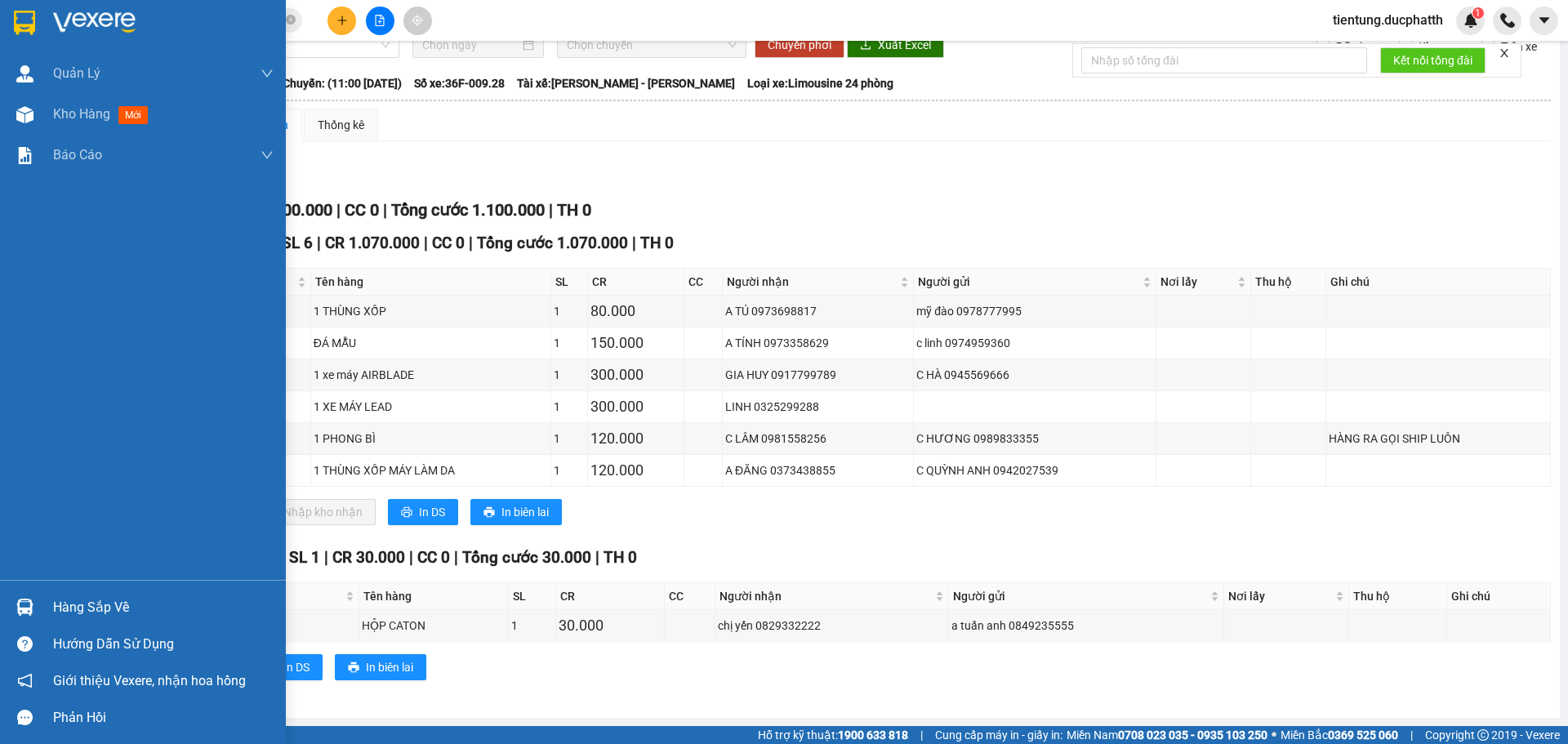
click at [62, 602] on div "Hàng sắp về" at bounding box center [163, 607] width 220 height 24
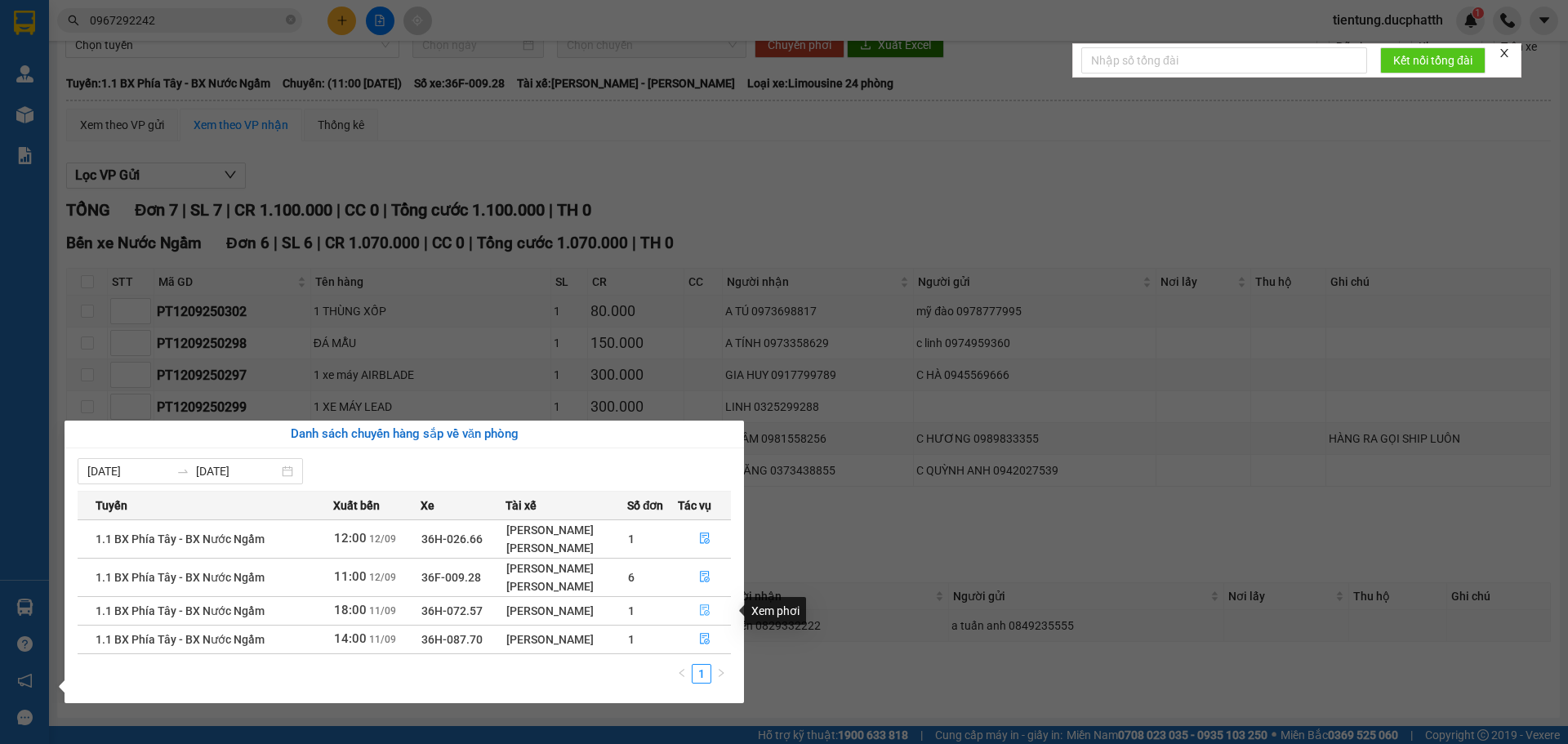
click at [707, 609] on icon "file-done" at bounding box center [705, 610] width 12 height 12
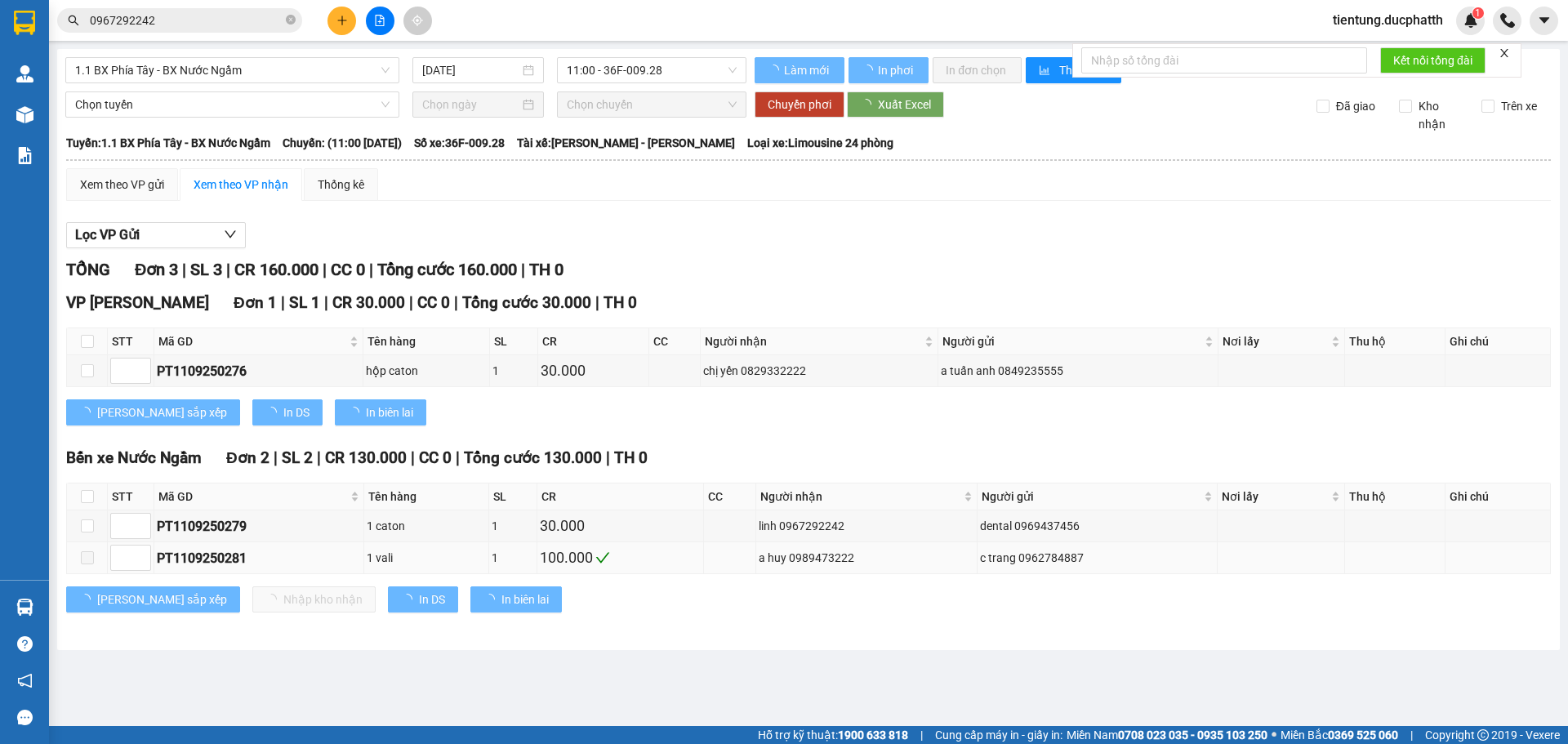
type input "[DATE]"
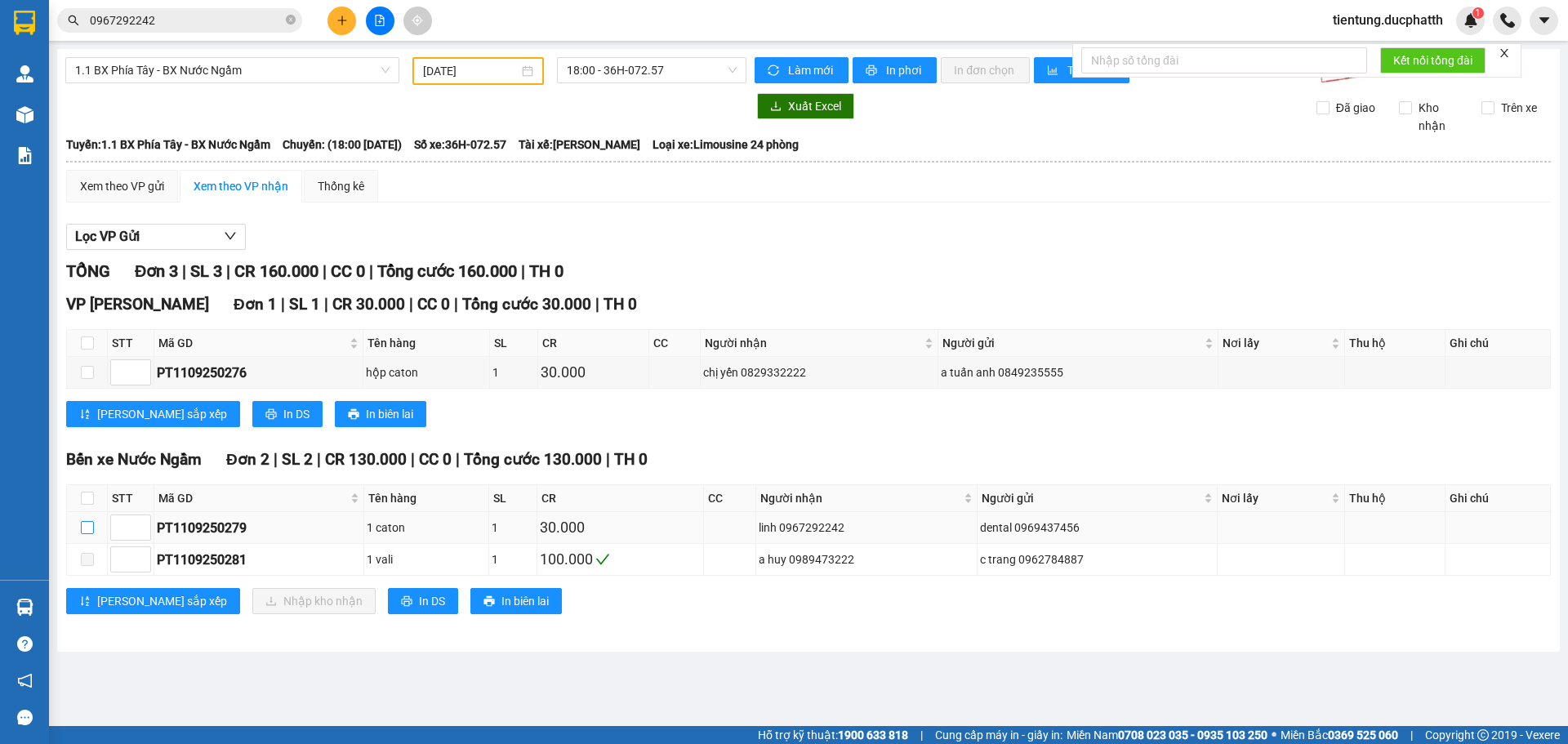
click at [81, 523] on input "checkbox" at bounding box center [87, 527] width 13 height 13
checkbox input "true"
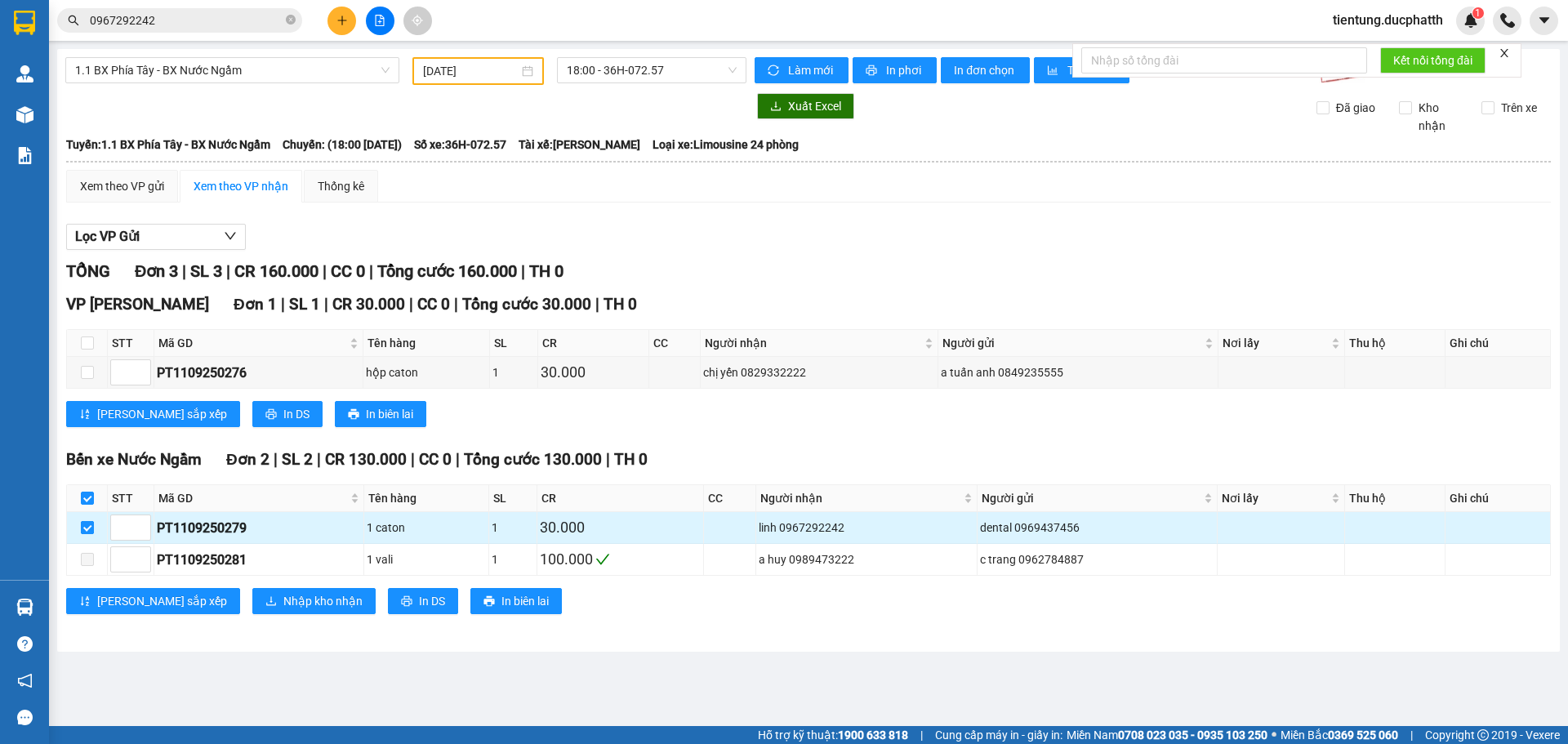
click at [88, 523] on input "checkbox" at bounding box center [87, 527] width 13 height 13
checkbox input "false"
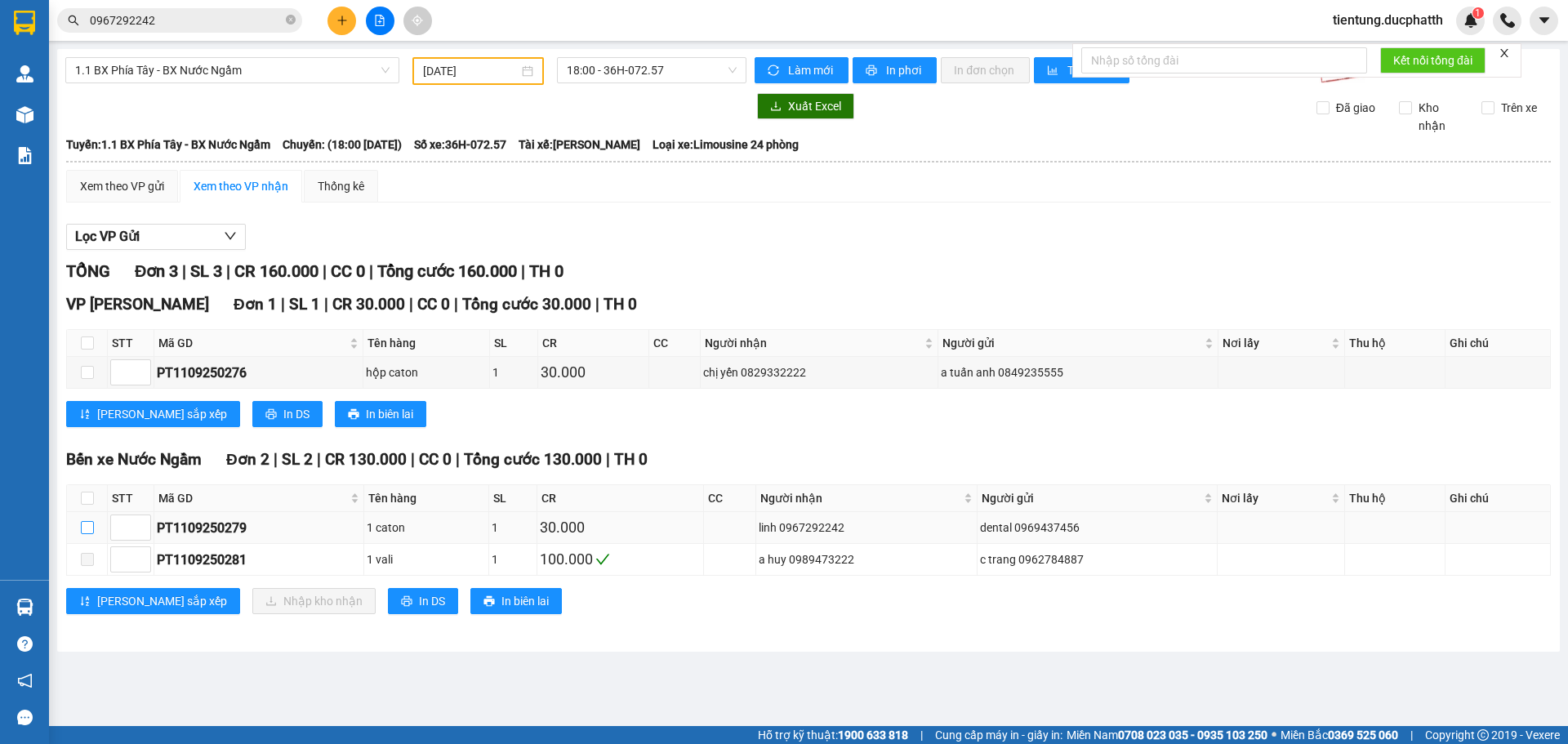
click at [84, 523] on input "checkbox" at bounding box center [87, 527] width 13 height 13
checkbox input "true"
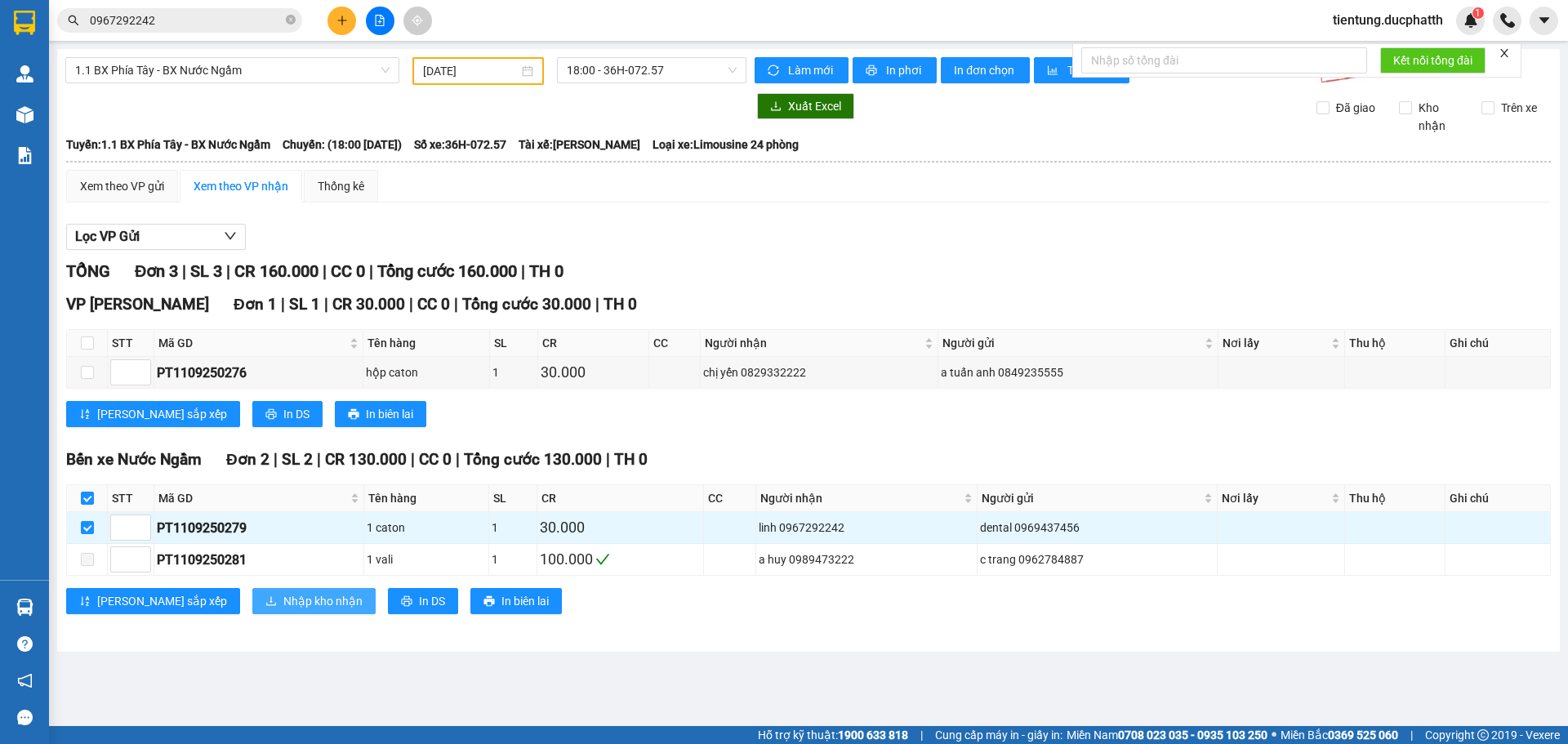
click at [283, 601] on span "Nhập kho nhận" at bounding box center [322, 601] width 79 height 18
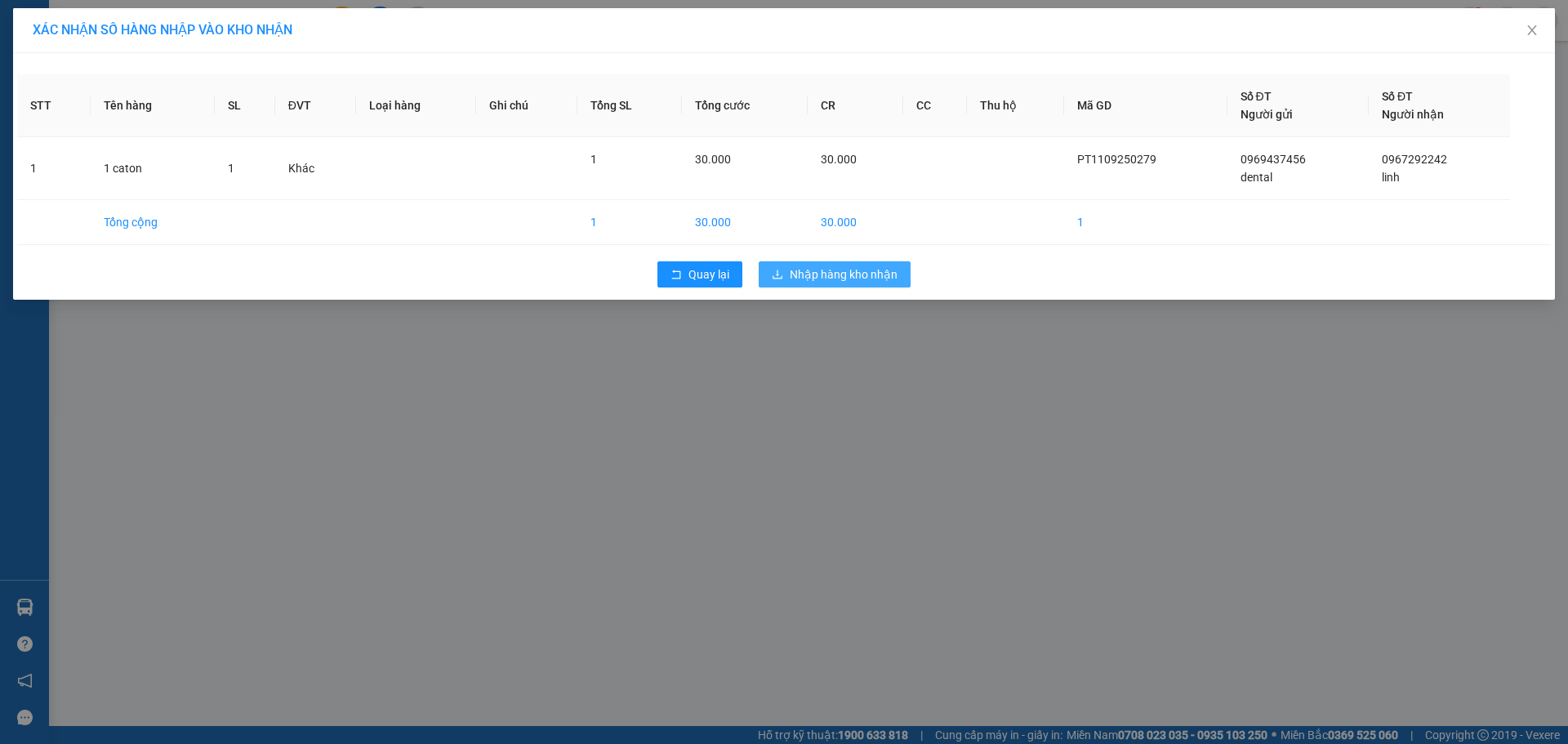
click at [832, 276] on span "Nhập hàng kho nhận" at bounding box center [843, 274] width 108 height 18
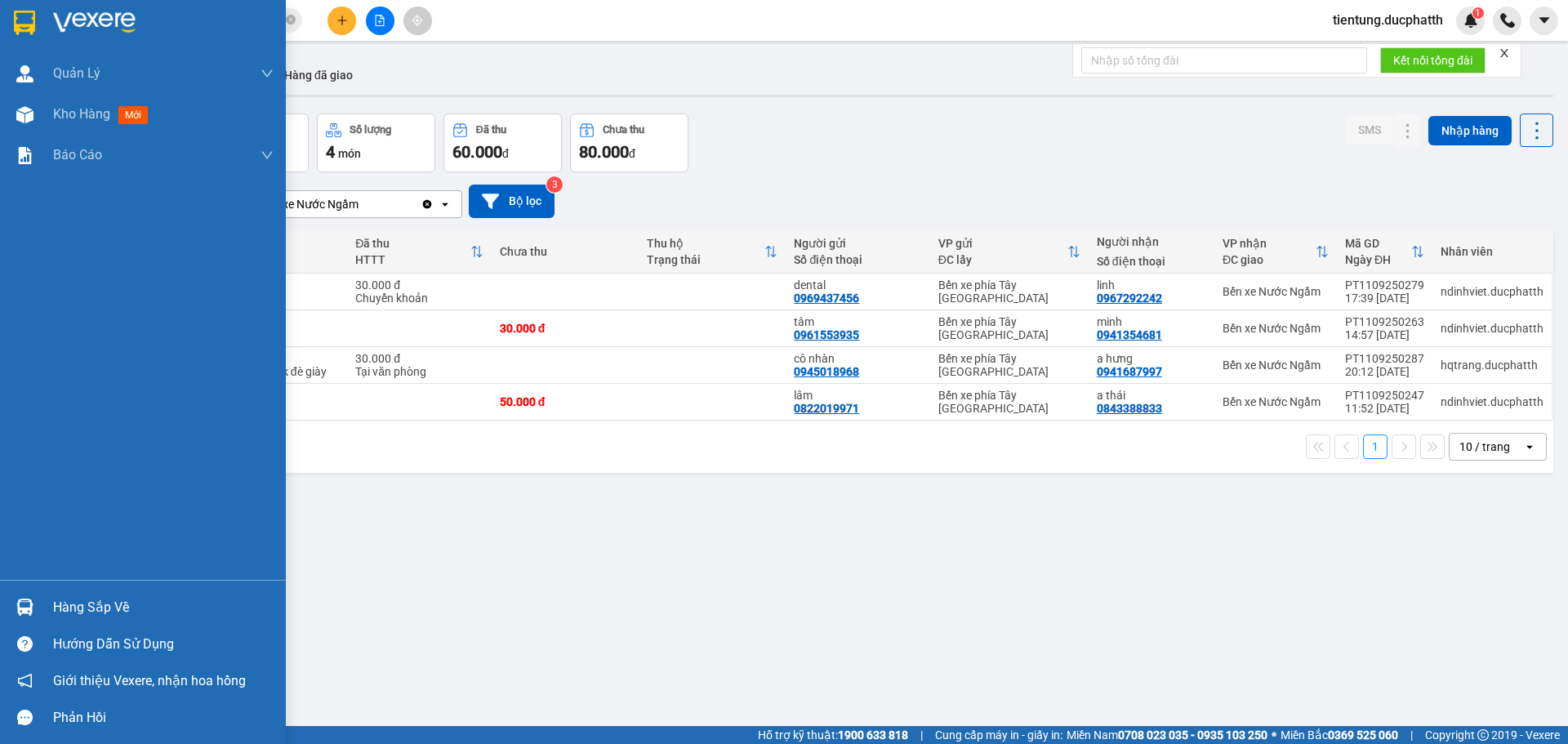
drag, startPoint x: 60, startPoint y: 614, endPoint x: 123, endPoint y: 599, distance: 64.8
click at [65, 612] on div "Hàng sắp về" at bounding box center [163, 607] width 220 height 24
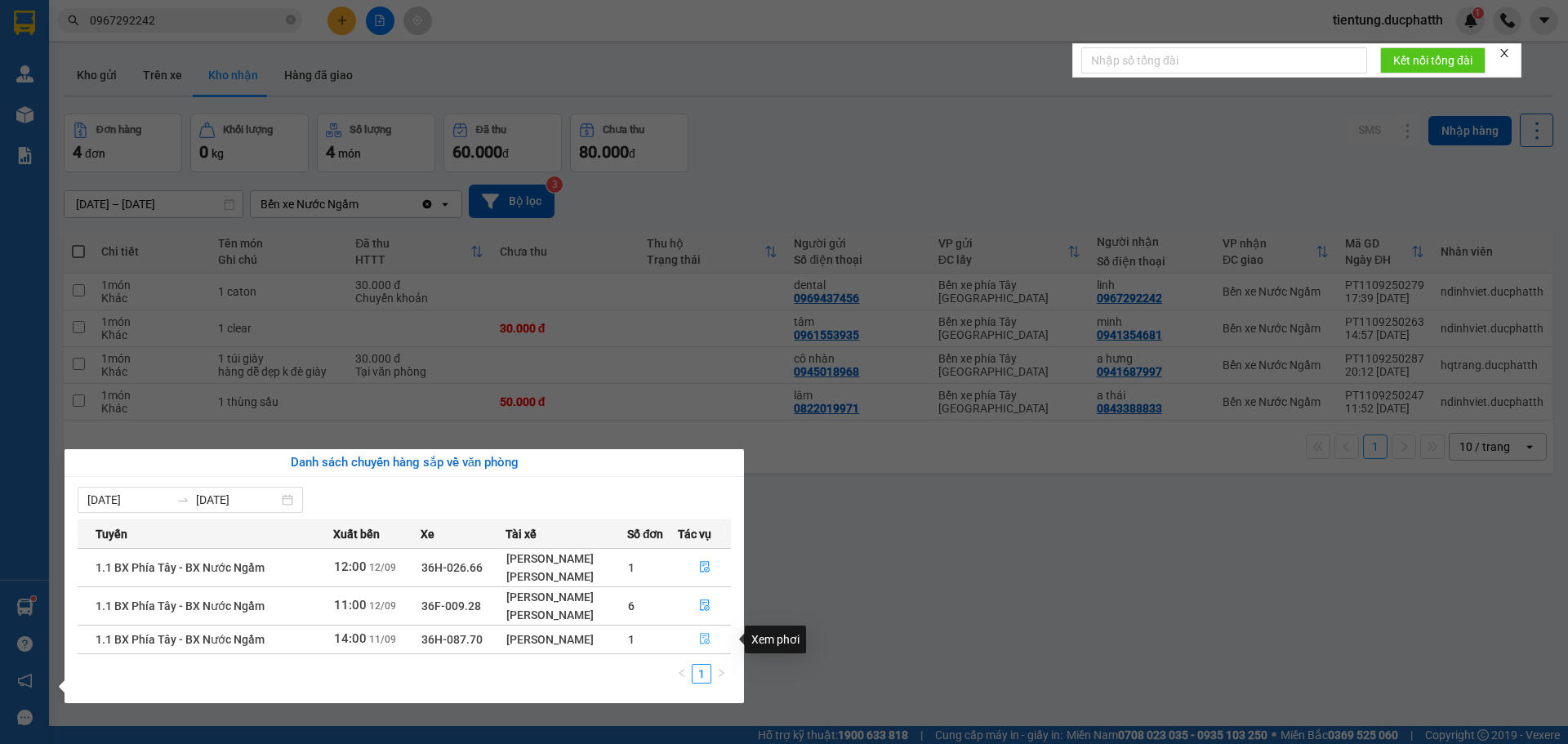
click at [710, 642] on icon "file-done" at bounding box center [705, 638] width 12 height 12
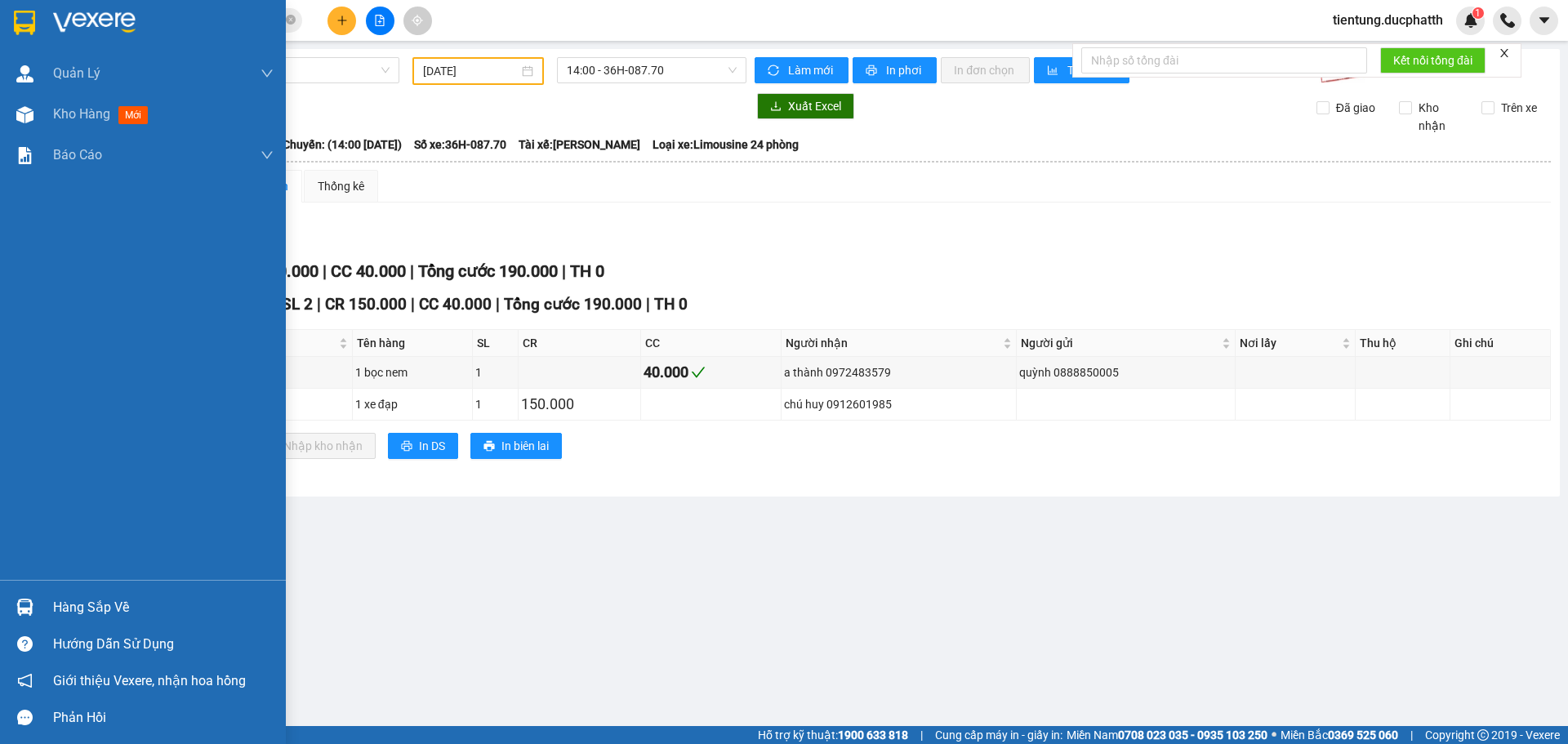
click at [68, 609] on div "Hàng sắp về" at bounding box center [163, 607] width 220 height 24
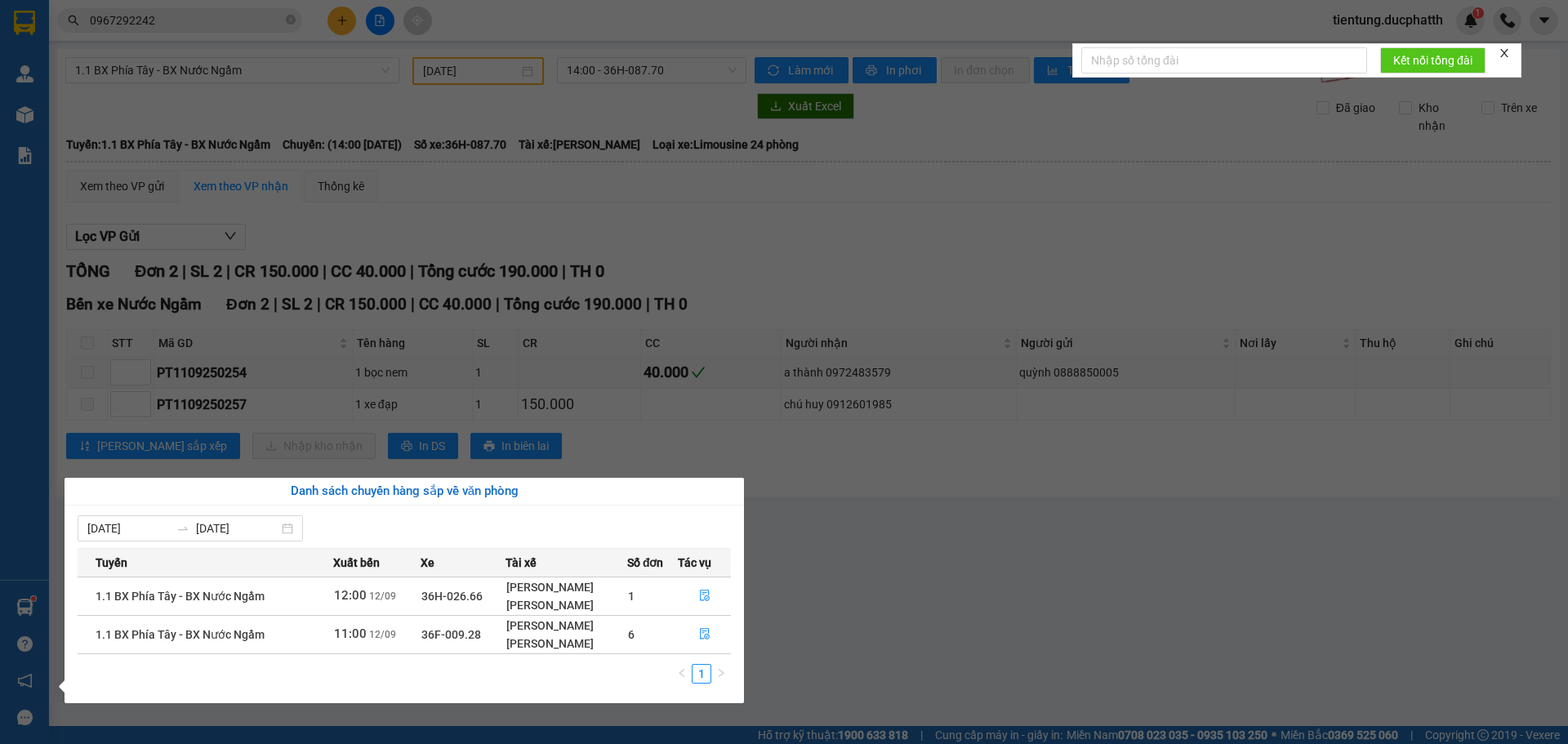
click at [1059, 612] on section "Kết quả tìm kiếm ( 4 ) Bộ lọc Mã ĐH Trạng thái Món hàng Thu hộ Tổng cước Chưa c…" at bounding box center [784, 372] width 1568 height 744
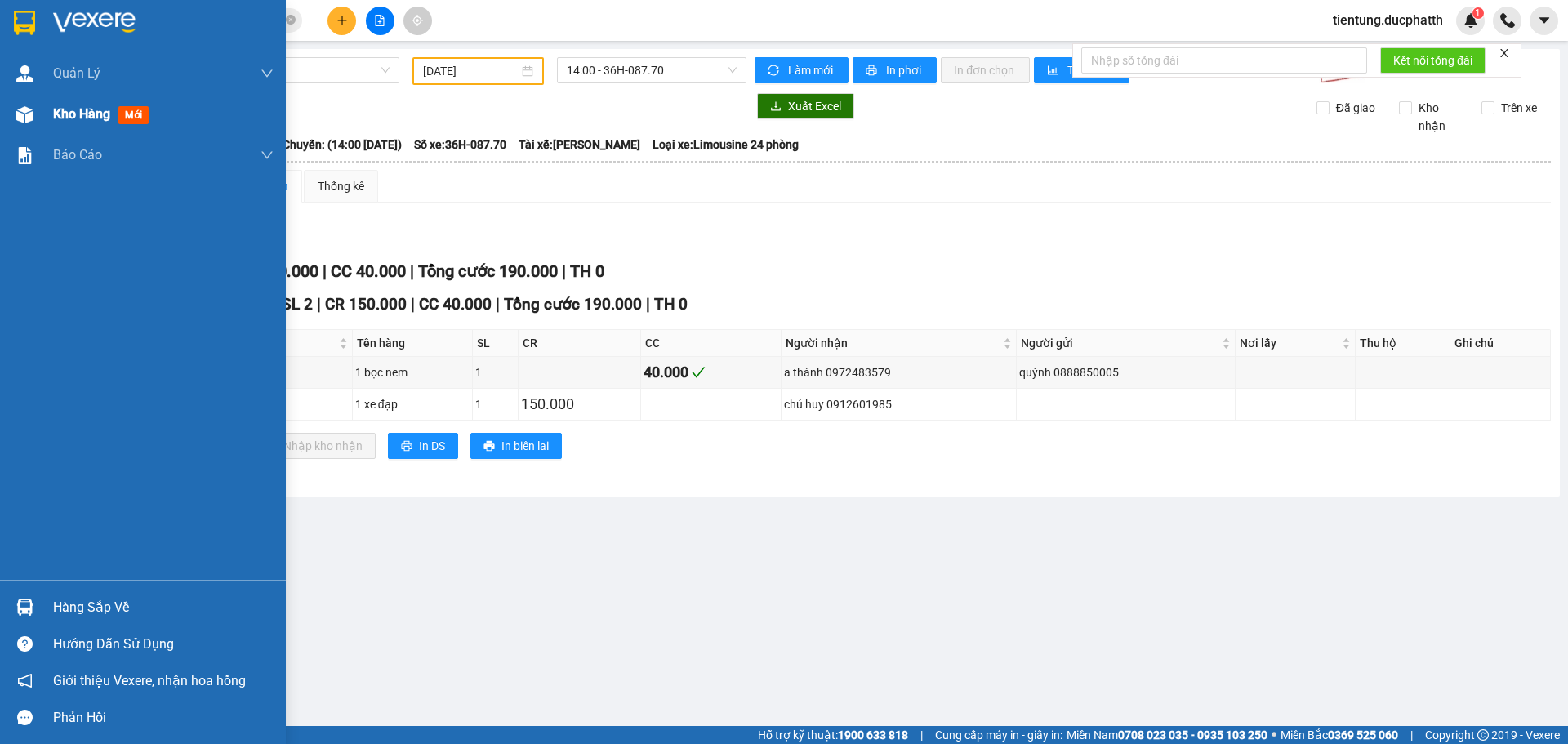
click at [113, 112] on div "Kho hàng mới" at bounding box center [104, 114] width 102 height 21
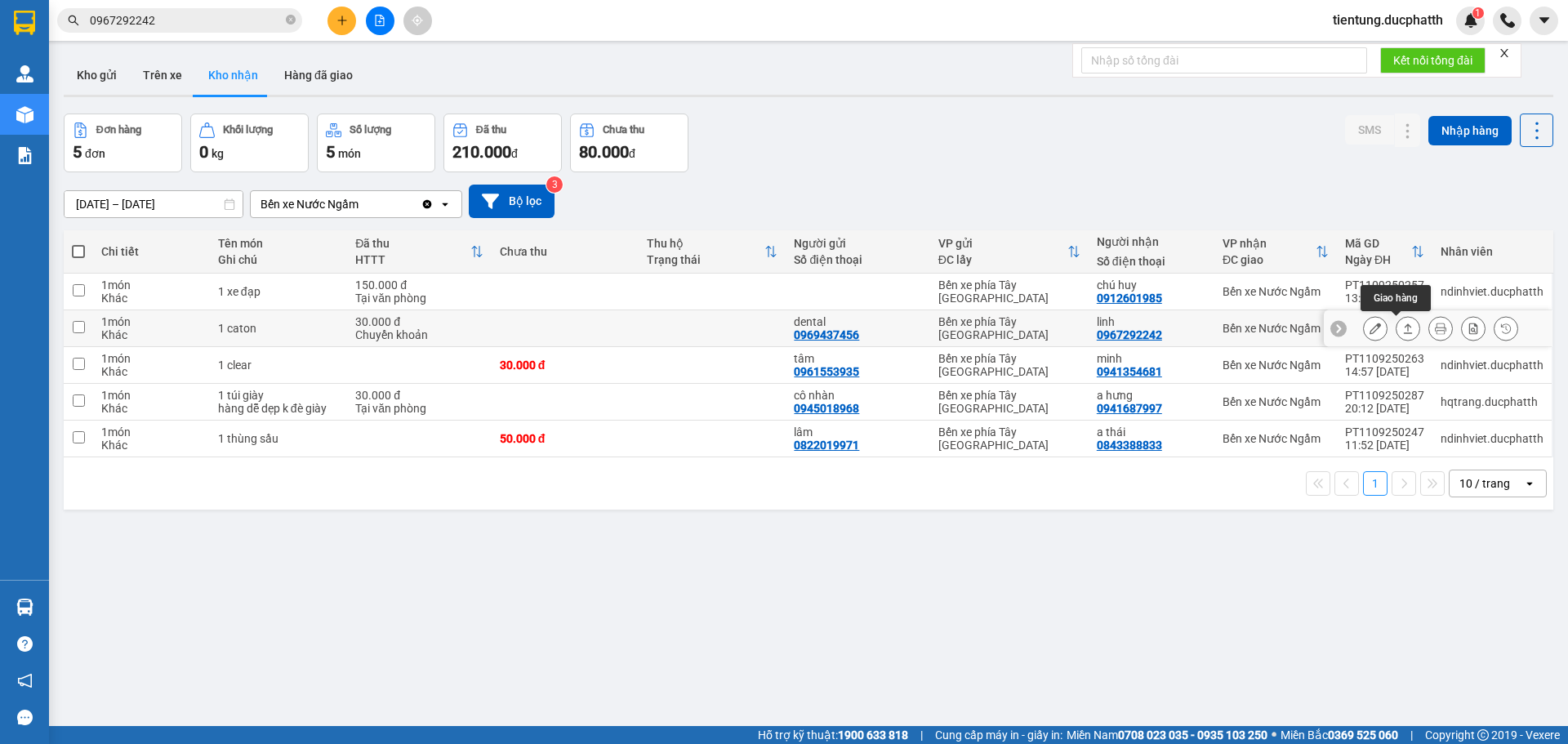
click at [1402, 324] on icon at bounding box center [1408, 328] width 12 height 12
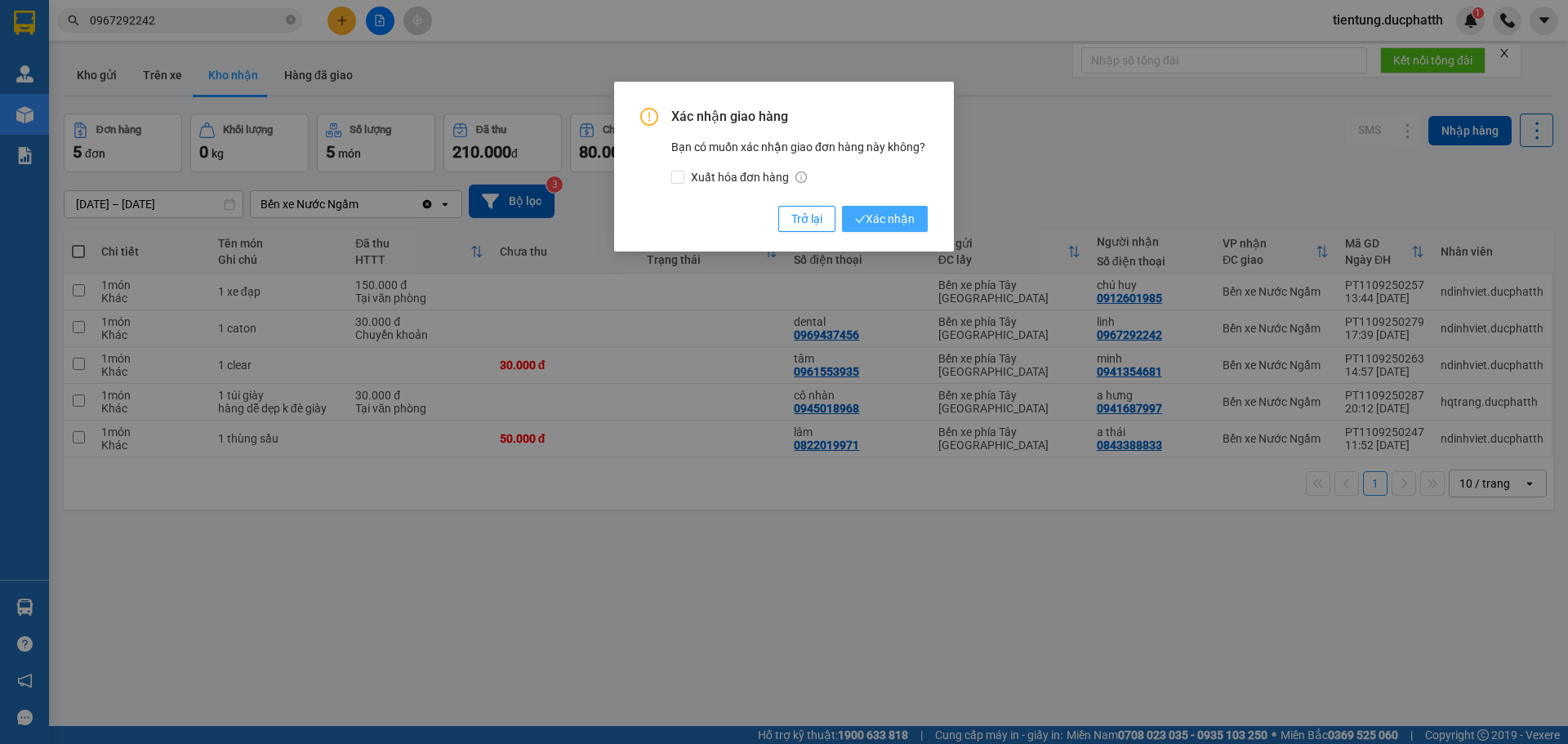
click at [864, 216] on icon "check" at bounding box center [861, 219] width 10 height 8
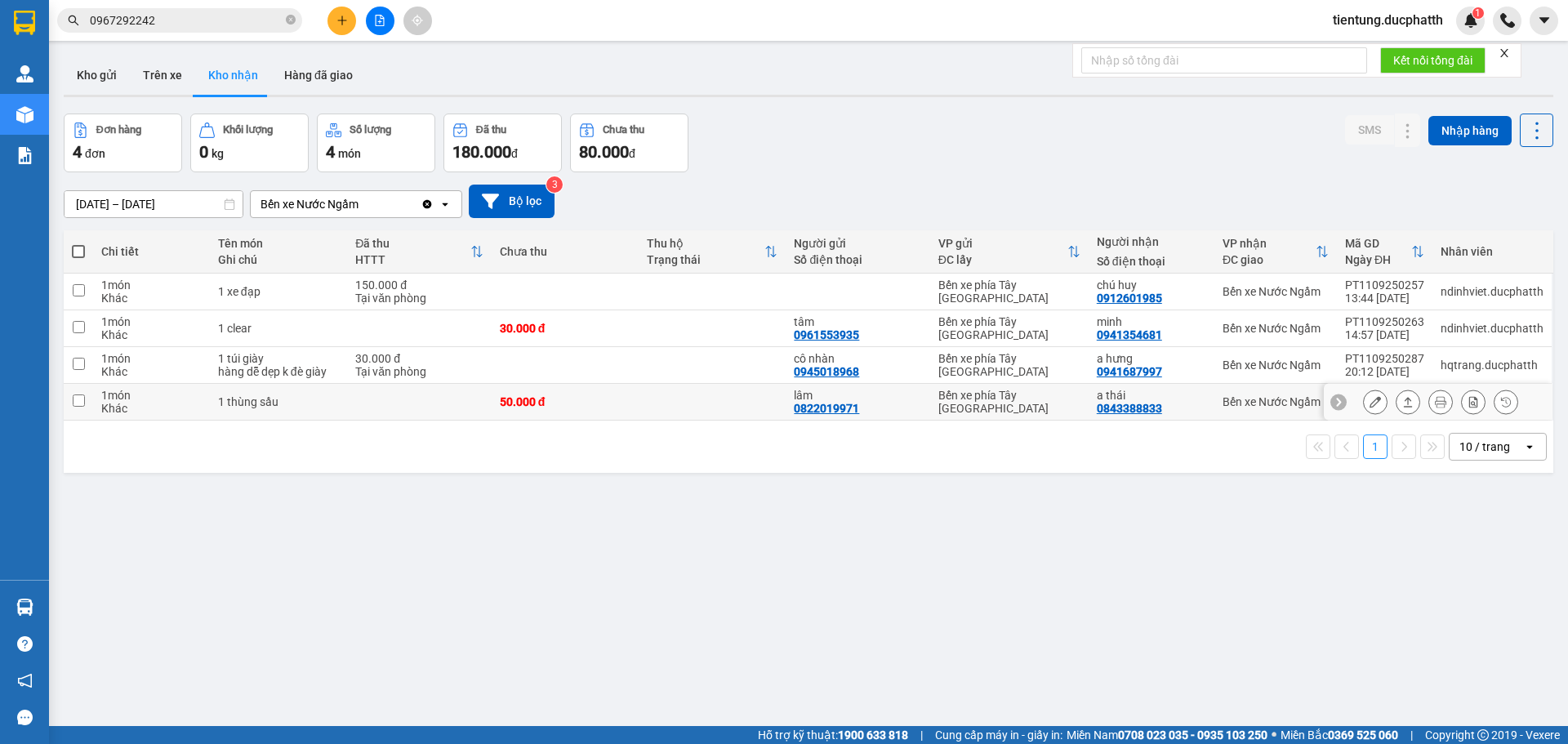
click at [413, 405] on td at bounding box center [418, 402] width 144 height 37
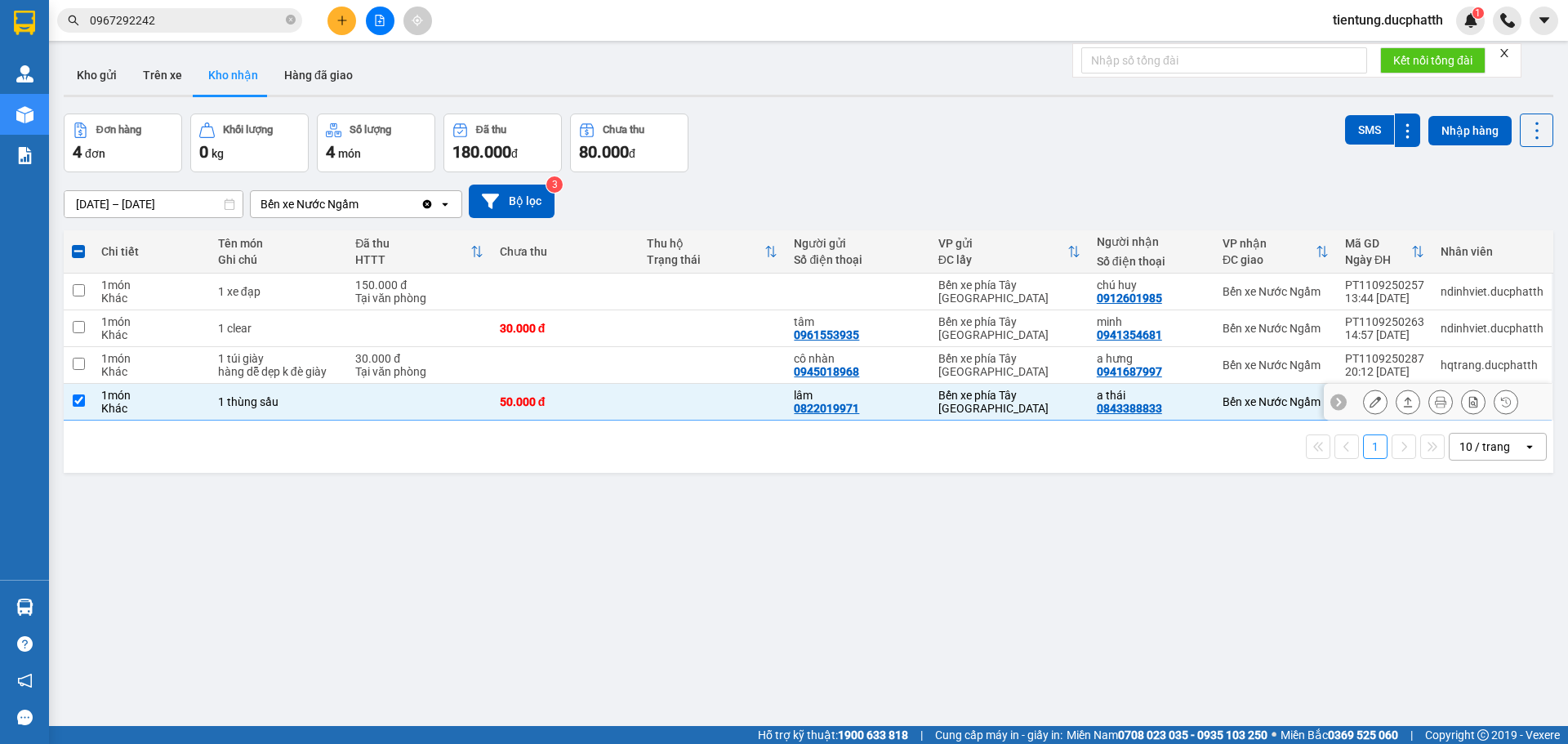
click at [413, 405] on td at bounding box center [418, 402] width 144 height 37
checkbox input "false"
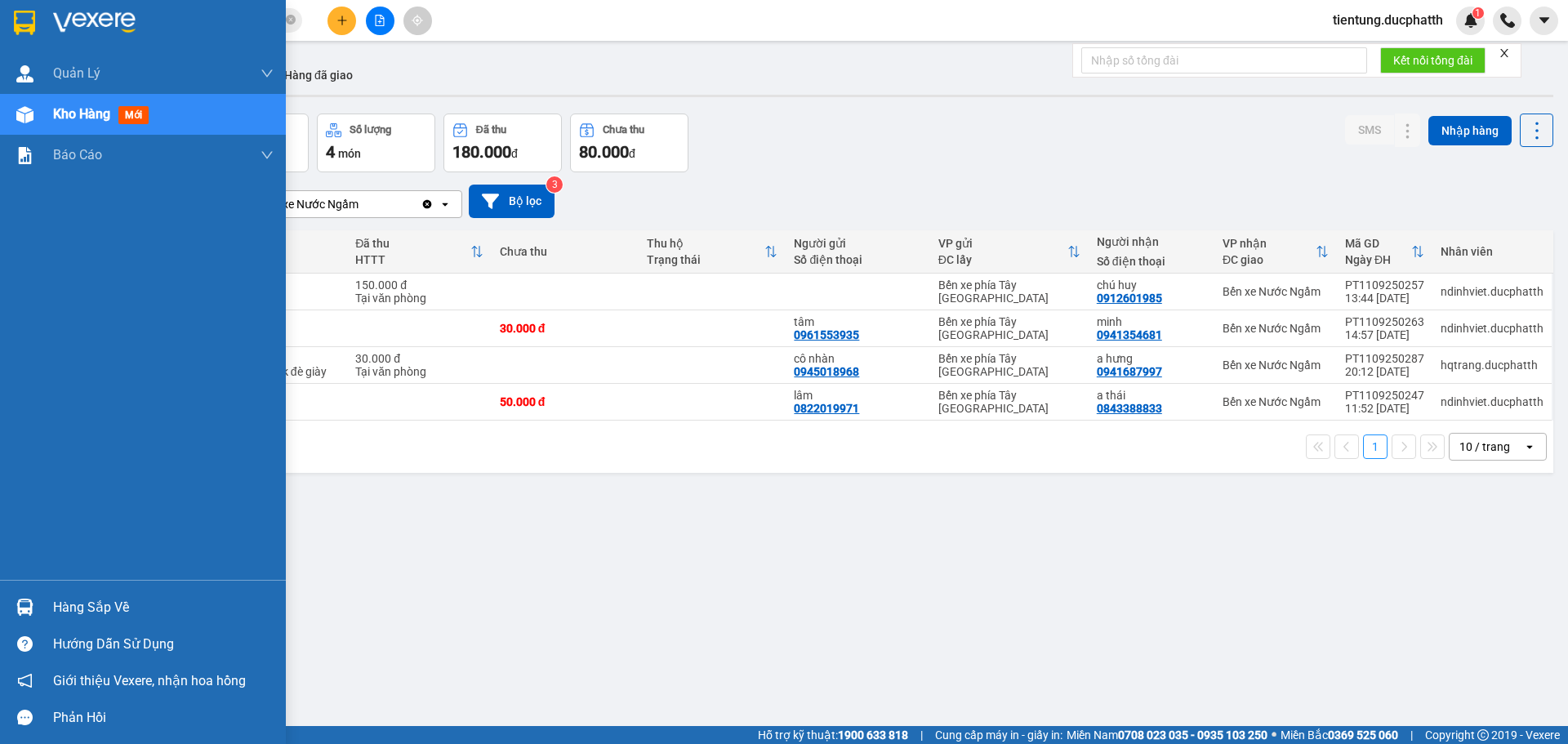
click at [85, 608] on div "Hàng sắp về" at bounding box center [163, 607] width 220 height 24
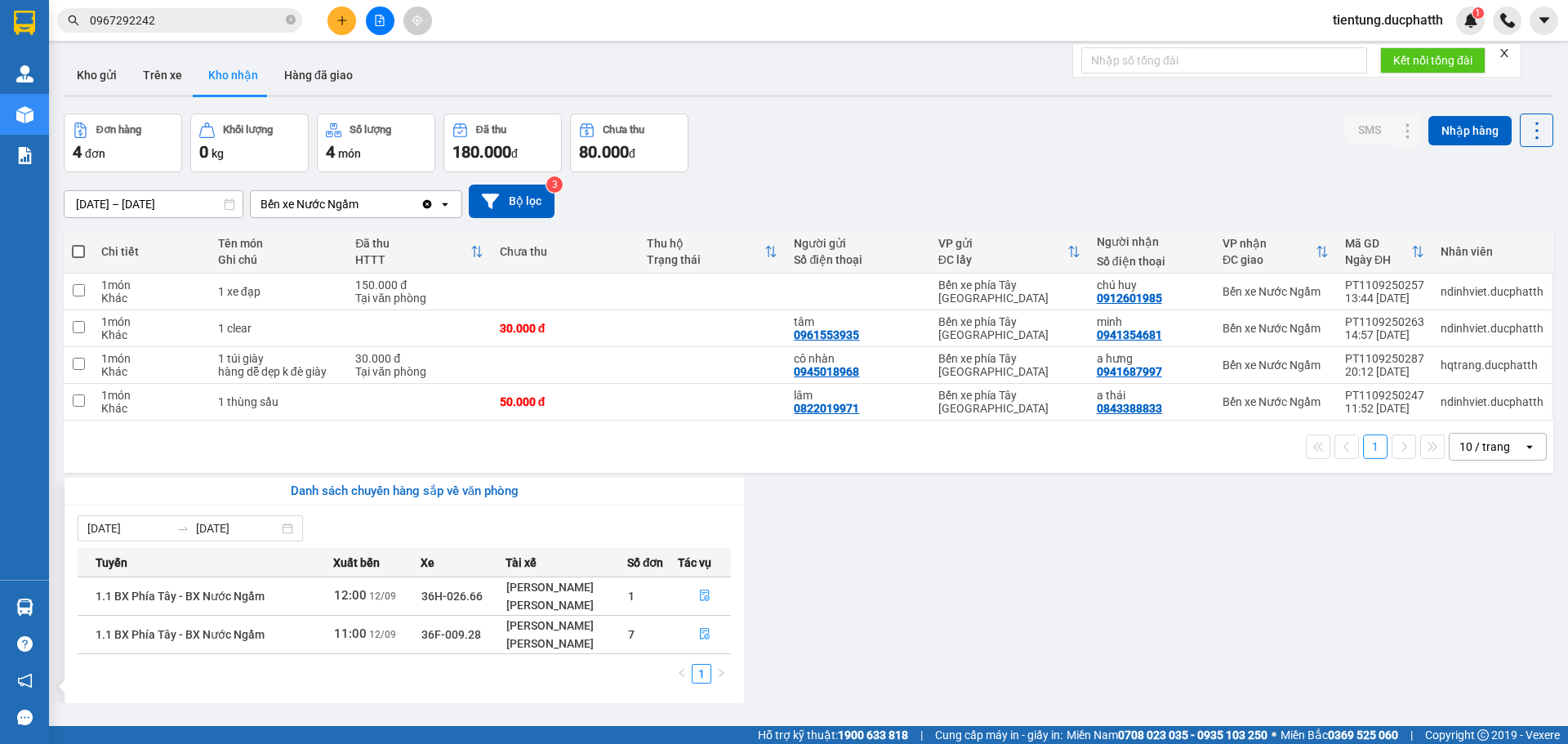
click at [919, 576] on section "Kết quả tìm kiếm ( 4 ) Bộ lọc Mã ĐH Trạng thái Món hàng Thu hộ Tổng cước Chưa c…" at bounding box center [784, 372] width 1568 height 744
